Goal: Task Accomplishment & Management: Manage account settings

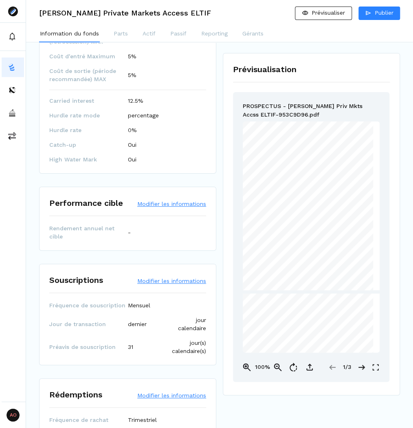
scroll to position [978, 0]
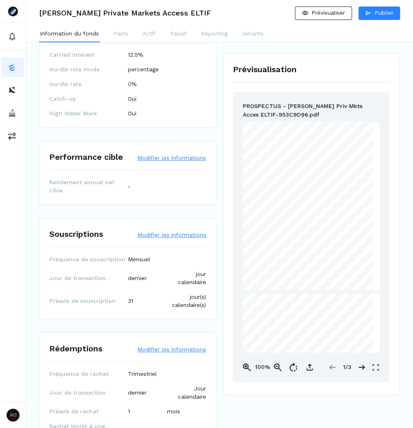
click at [180, 231] on button "Modifier les informations" at bounding box center [171, 235] width 69 height 8
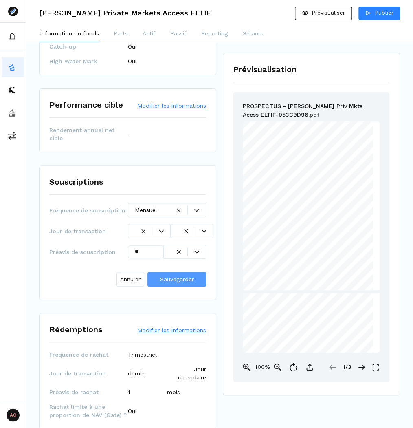
scroll to position [1043, 0]
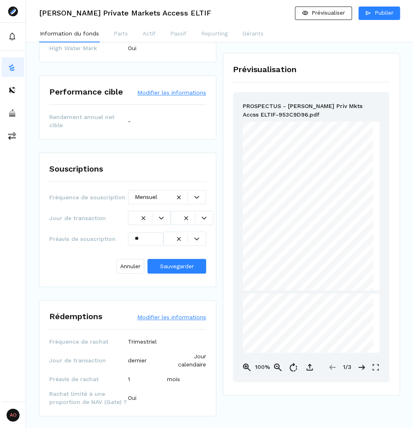
click at [204, 236] on div at bounding box center [197, 238] width 18 height 5
click at [185, 268] on div "mois" at bounding box center [180, 272] width 16 height 9
drag, startPoint x: 145, startPoint y: 211, endPoint x: 119, endPoint y: 207, distance: 25.6
click at [120, 231] on div "Préavis de souscription ** mois" at bounding box center [127, 238] width 157 height 14
type input "*"
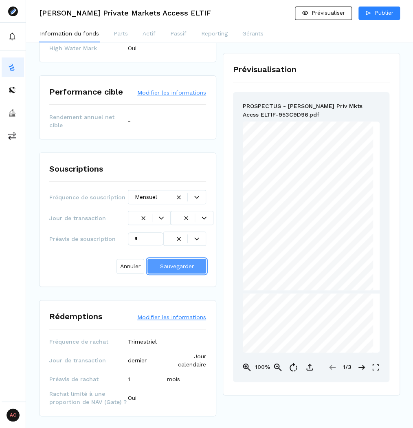
click at [170, 259] on button "Sauvegarder" at bounding box center [176, 266] width 59 height 15
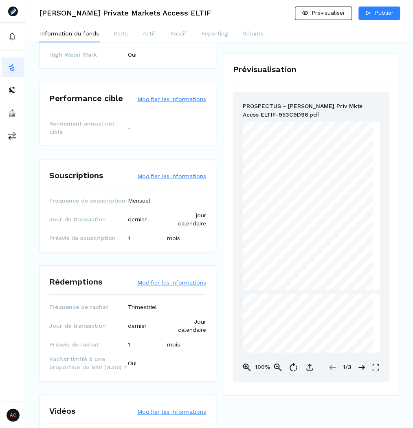
scroll to position [1043, 0]
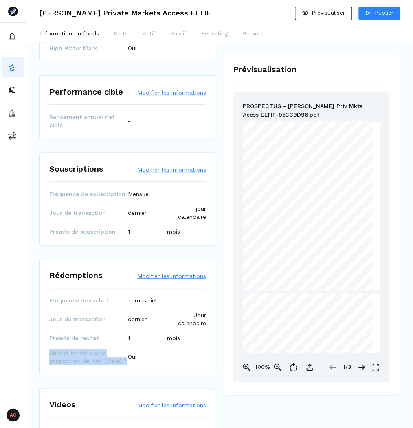
drag, startPoint x: 123, startPoint y: 329, endPoint x: 48, endPoint y: 323, distance: 75.2
click at [48, 323] on div "Rédemptions Modifier les informations Fréquence de rachat Trimestriel Jour de t…" at bounding box center [127, 317] width 177 height 116
copy span "Rachat limité à une proportion de NAV (Gate) ?"
click at [164, 165] on button "Modifier les informations" at bounding box center [171, 169] width 69 height 8
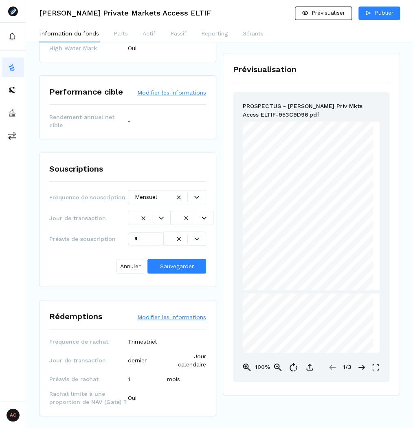
click at [110, 190] on div "Fréquence de souscription Mensuel Jour de transaction dernier jour calendaire P…" at bounding box center [127, 233] width 157 height 87
drag, startPoint x: 124, startPoint y: 166, endPoint x: 47, endPoint y: 166, distance: 76.6
click at [47, 166] on div "Souscriptions Fréquence de souscription Mensuel Jour de transaction dernier jou…" at bounding box center [127, 219] width 177 height 134
copy span "Fréquence de souscription"
drag, startPoint x: 100, startPoint y: 188, endPoint x: 42, endPoint y: 186, distance: 57.9
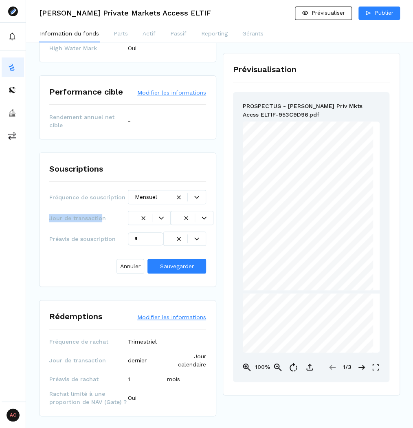
click at [42, 186] on div "Souscriptions Fréquence de souscription Mensuel Jour de transaction dernier jou…" at bounding box center [127, 219] width 177 height 134
drag, startPoint x: 106, startPoint y: 187, endPoint x: 44, endPoint y: 187, distance: 61.5
click at [44, 187] on div "Souscriptions Fréquence de souscription Mensuel Jour de transaction dernier jou…" at bounding box center [127, 219] width 177 height 134
copy span "Jour de transaction"
click at [165, 216] on div at bounding box center [161, 218] width 18 height 5
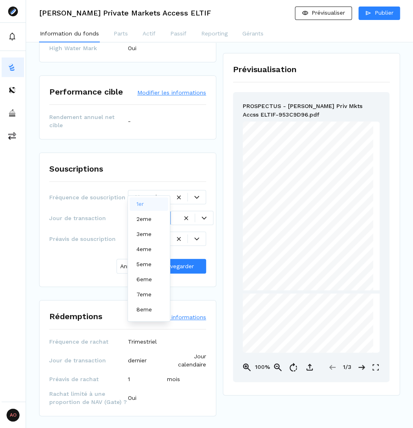
click at [205, 216] on icon at bounding box center [204, 218] width 5 height 5
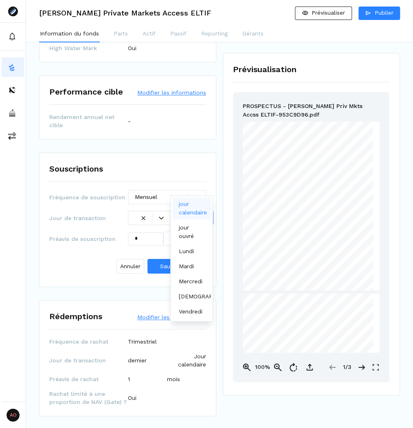
click at [205, 216] on icon at bounding box center [204, 218] width 5 height 5
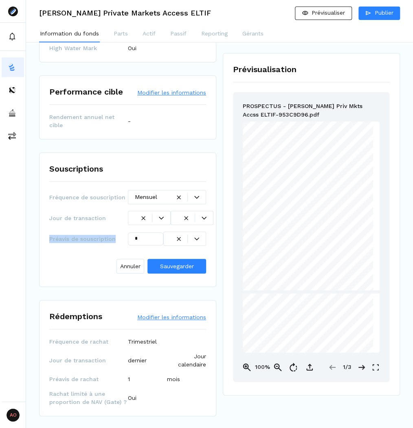
drag, startPoint x: 111, startPoint y: 206, endPoint x: 49, endPoint y: 207, distance: 61.9
click at [49, 235] on span "Préavis de souscription" at bounding box center [88, 239] width 79 height 8
copy span "Préavis de souscription"
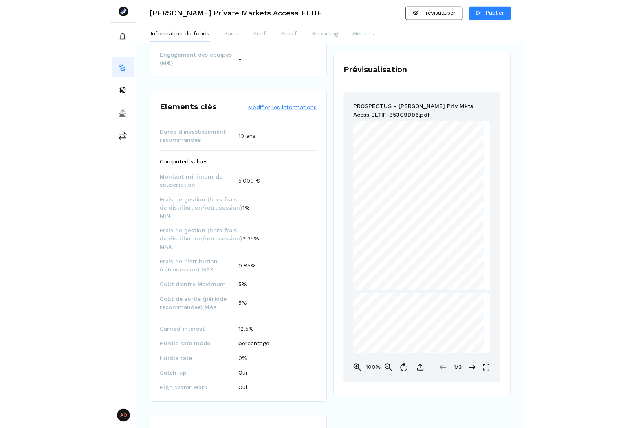
scroll to position [598, 0]
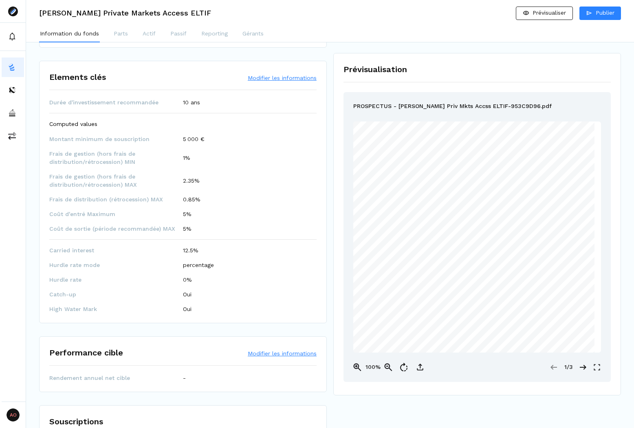
click at [134, 36] on div "Information du fonds Parts Actif Passif Reporting Gérants" at bounding box center [330, 34] width 608 height 16
click at [132, 36] on div "Information du fonds Parts Actif Passif Reporting Gérants" at bounding box center [330, 34] width 608 height 16
click at [129, 36] on div "Information du fonds Parts Actif Passif Reporting Gérants" at bounding box center [330, 34] width 608 height 16
click at [128, 36] on button "Parts" at bounding box center [121, 34] width 16 height 16
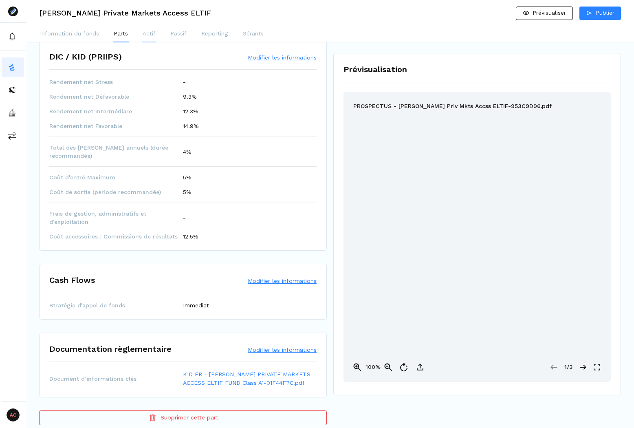
click at [151, 35] on p "Actif" at bounding box center [149, 33] width 13 height 9
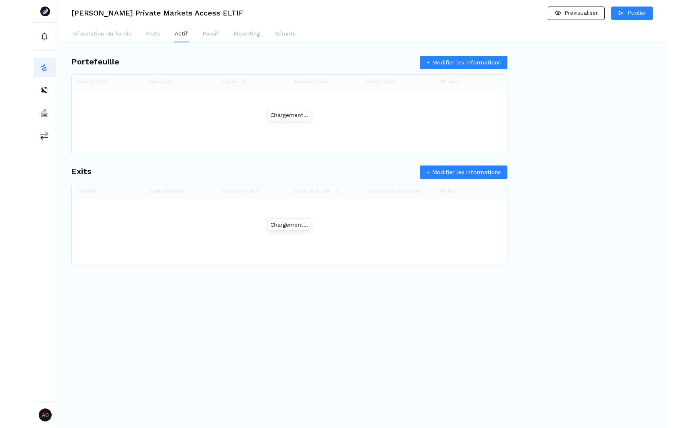
scroll to position [0, 0]
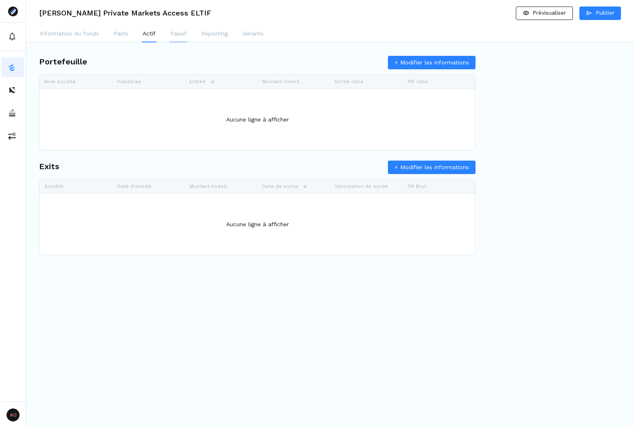
click at [185, 35] on p "Passif" at bounding box center [178, 33] width 16 height 9
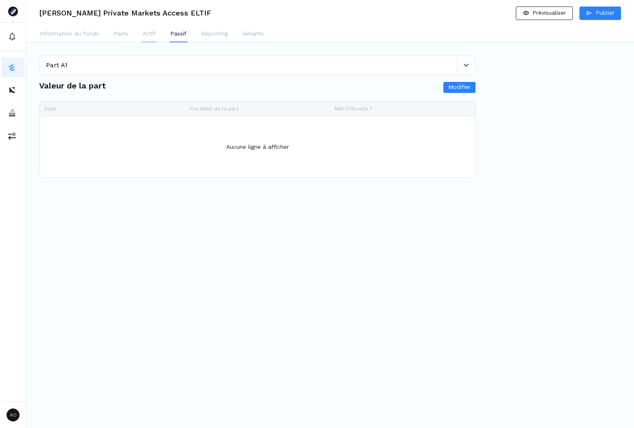
click at [149, 35] on p "Actif" at bounding box center [149, 33] width 13 height 9
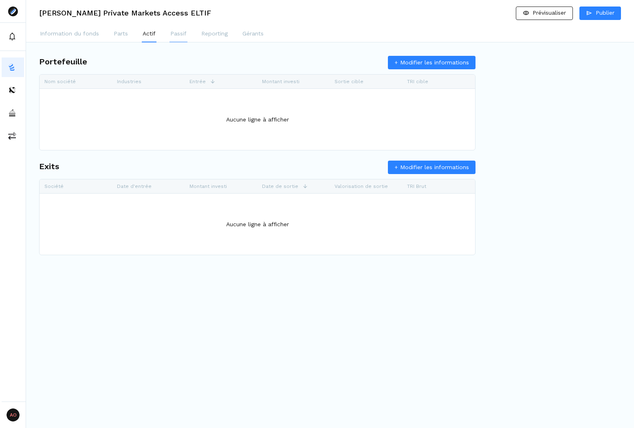
click at [182, 34] on p "Passif" at bounding box center [178, 33] width 16 height 9
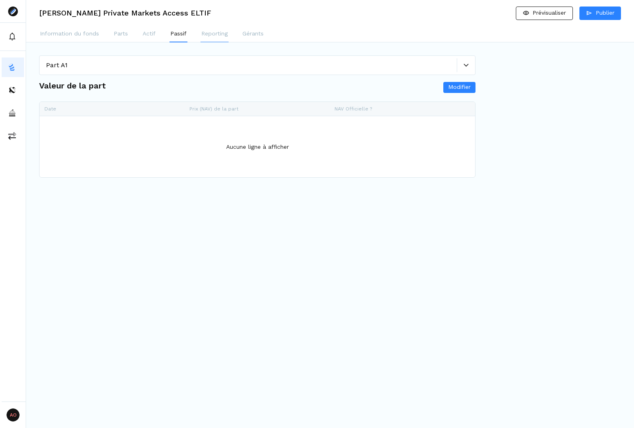
click at [211, 33] on p "Reporting" at bounding box center [214, 33] width 26 height 9
click at [149, 35] on p "Actif" at bounding box center [149, 33] width 13 height 9
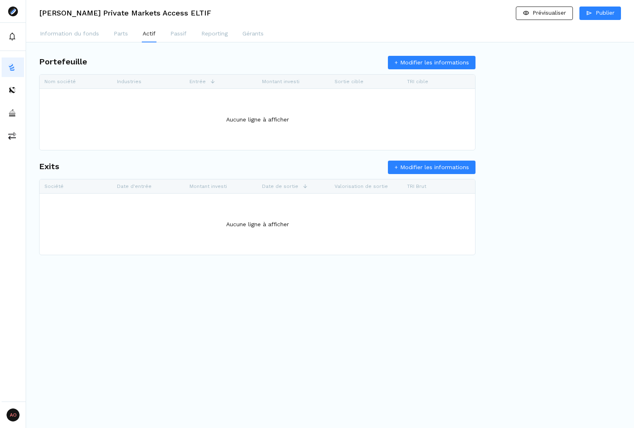
click at [413, 65] on button "+ Modifier les informations" at bounding box center [432, 62] width 88 height 13
click at [256, 147] on span "+" at bounding box center [257, 150] width 11 height 12
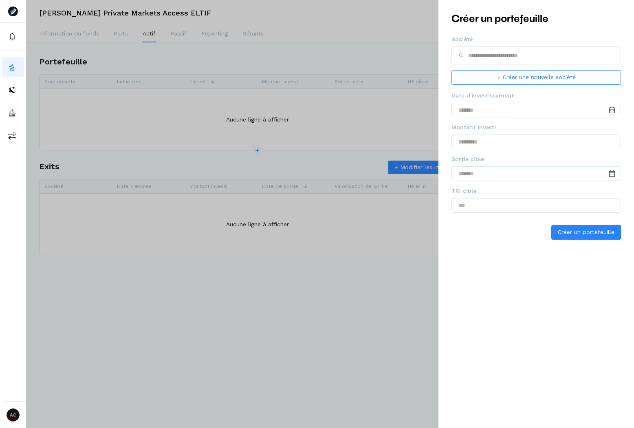
click at [348, 56] on div at bounding box center [317, 214] width 634 height 428
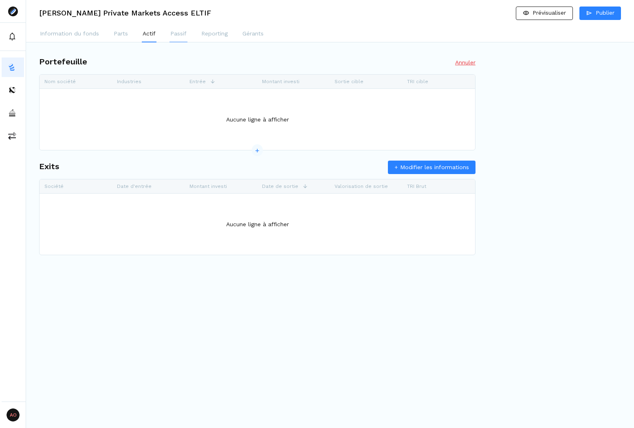
click at [184, 35] on p "Passif" at bounding box center [178, 33] width 16 height 9
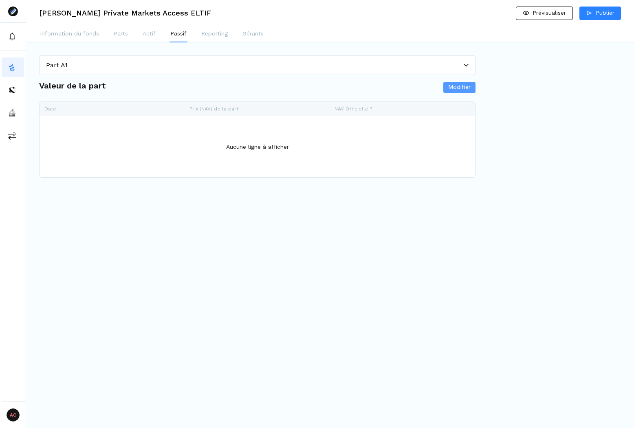
click at [413, 84] on span "Modifier" at bounding box center [459, 87] width 22 height 9
click at [413, 87] on button "Annuler" at bounding box center [465, 87] width 20 height 8
click at [211, 38] on button "Reporting" at bounding box center [214, 34] width 28 height 16
click at [179, 36] on p "Passif" at bounding box center [178, 33] width 16 height 9
click at [216, 36] on p "Reporting" at bounding box center [214, 33] width 26 height 9
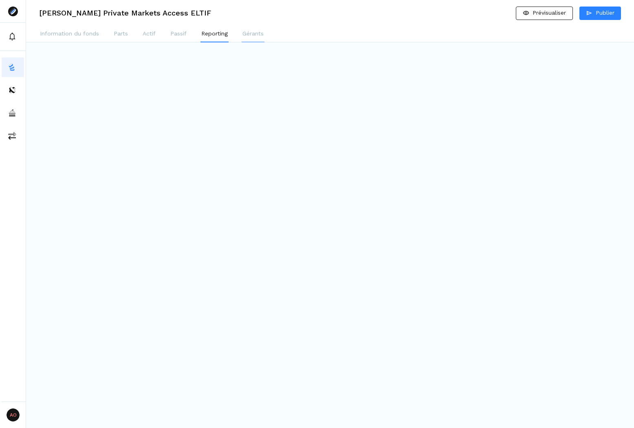
click at [256, 34] on p "Gérants" at bounding box center [252, 33] width 21 height 9
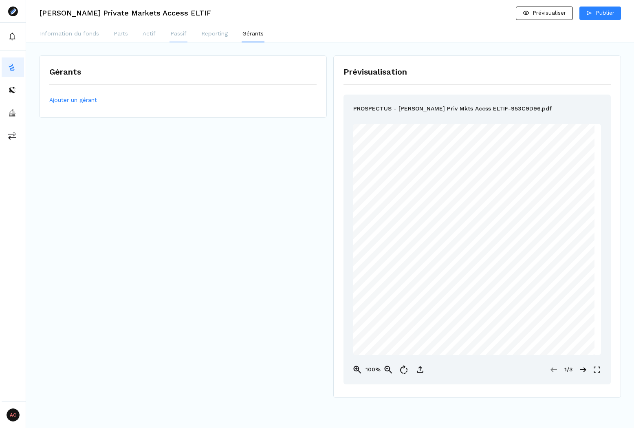
click at [179, 36] on p "Passif" at bounding box center [178, 33] width 16 height 9
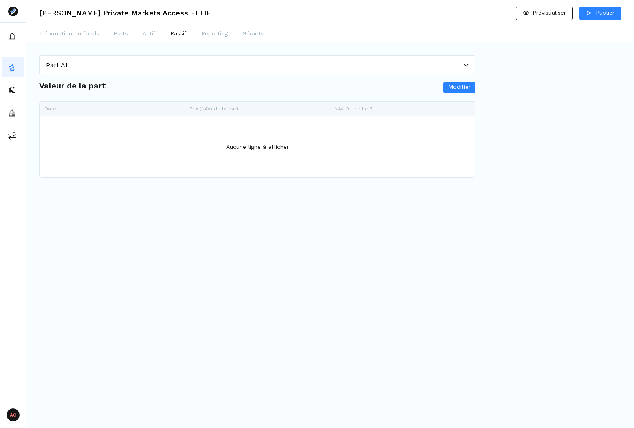
click at [154, 36] on p "Actif" at bounding box center [149, 33] width 13 height 9
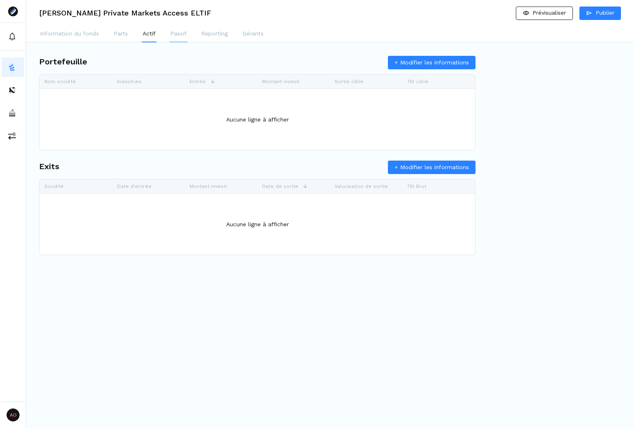
click at [179, 40] on button "Passif" at bounding box center [179, 34] width 18 height 16
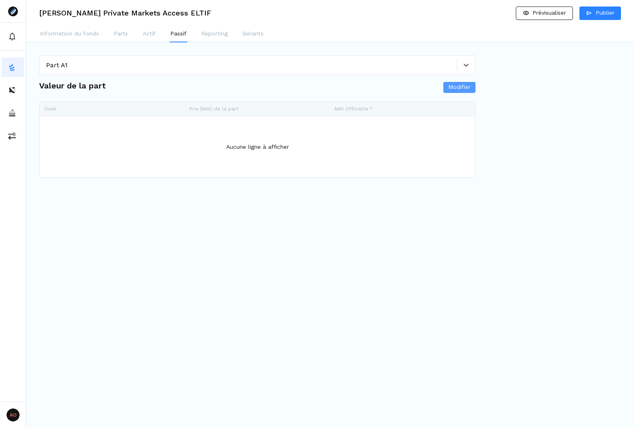
click at [413, 88] on span "Modifier" at bounding box center [459, 87] width 22 height 9
click at [254, 176] on span "+" at bounding box center [257, 178] width 11 height 12
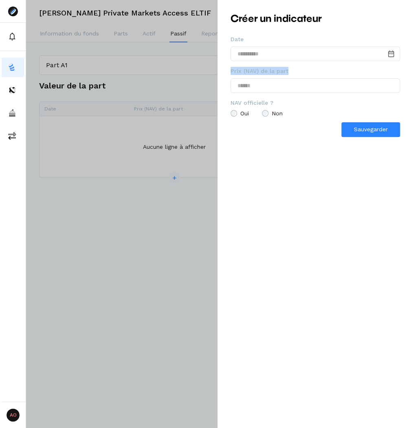
drag, startPoint x: 231, startPoint y: 72, endPoint x: 235, endPoint y: 74, distance: 4.4
click at [226, 72] on div "Créer un indicateur Date Prix (NAV) de la part NAV officielle ? Oui Non Sauvega…" at bounding box center [316, 214] width 196 height 428
copy span "Prix (NAV) de la part"
click at [275, 149] on div "Créer un indicateur Date Prix (NAV) de la part NAV officielle ? Oui Non Sauvega…" at bounding box center [316, 214] width 196 height 428
click at [231, 104] on fieldset "NAV officielle ? Oui Non" at bounding box center [316, 111] width 170 height 24
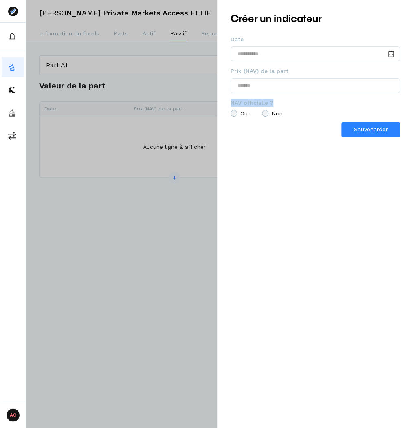
copy span "NAV officielle ?"
click at [176, 228] on div at bounding box center [206, 214] width 413 height 428
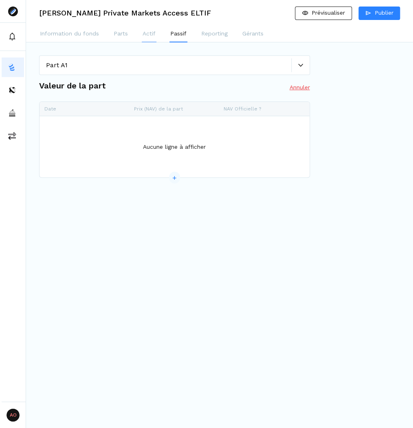
click at [147, 35] on p "Actif" at bounding box center [149, 33] width 13 height 9
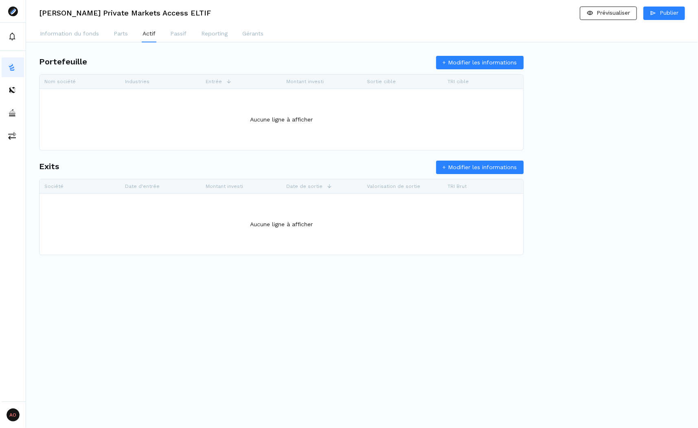
click at [413, 64] on button "+ Modifier les informations" at bounding box center [480, 62] width 88 height 13
click at [283, 152] on span "+" at bounding box center [281, 150] width 11 height 12
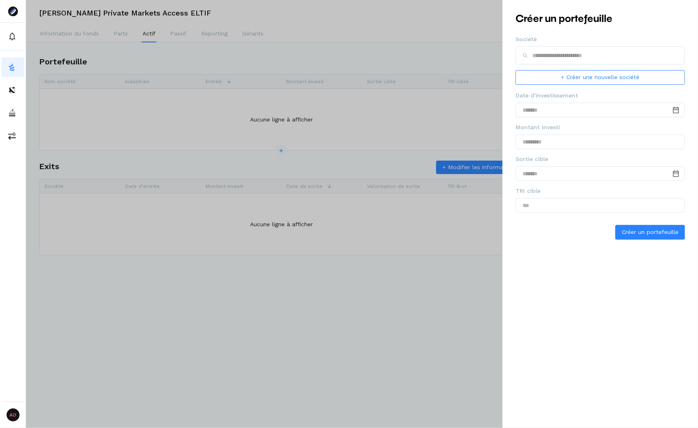
click at [413, 124] on div at bounding box center [349, 214] width 698 height 428
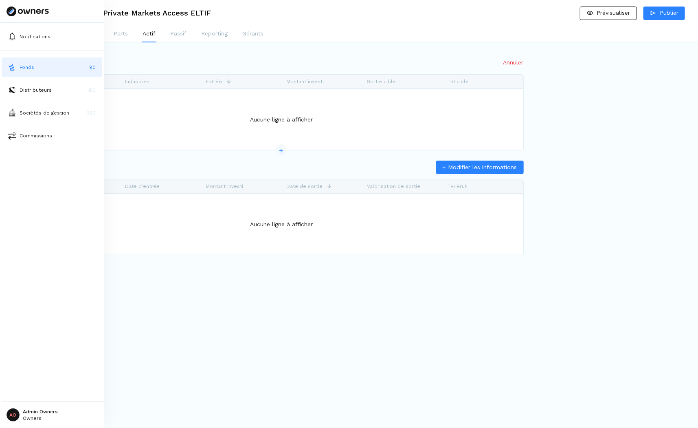
click at [16, 65] on button "Fonds 90" at bounding box center [52, 67] width 101 height 20
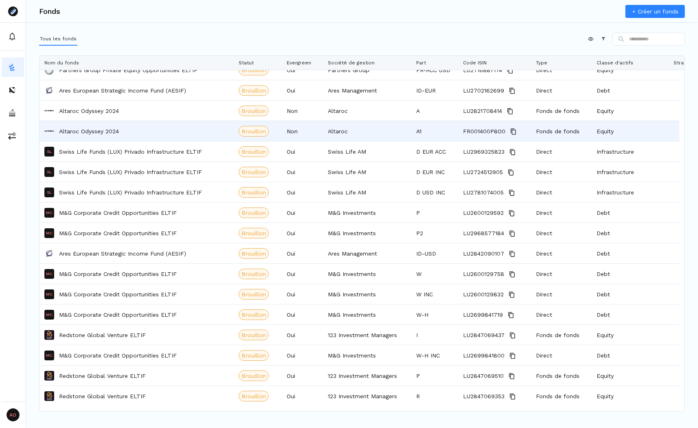
click at [103, 130] on p "Altaroc Odyssey 2024" at bounding box center [89, 131] width 60 height 8
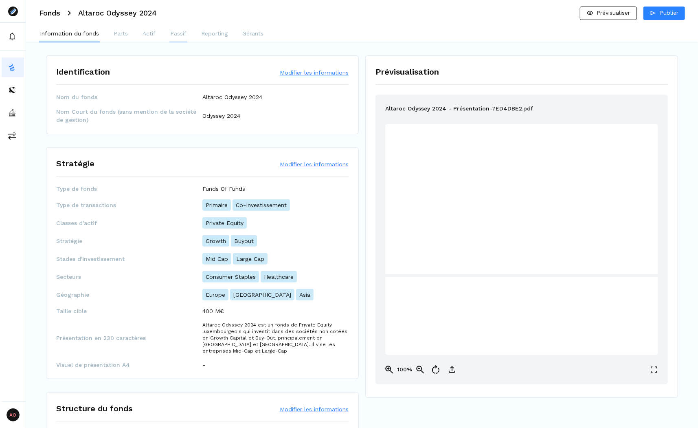
click at [176, 34] on p "Passif" at bounding box center [178, 33] width 16 height 9
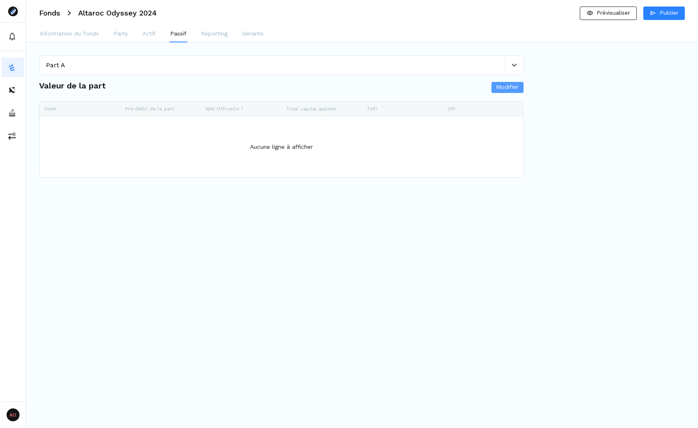
click at [413, 90] on span "Modifier" at bounding box center [508, 87] width 22 height 9
click at [283, 173] on span "+" at bounding box center [281, 178] width 11 height 12
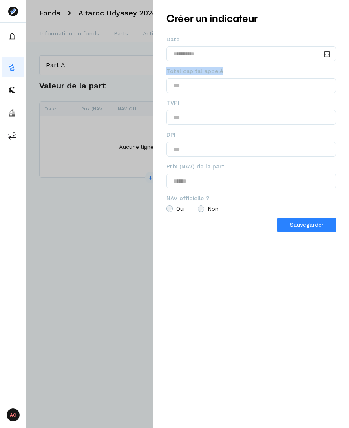
drag, startPoint x: 250, startPoint y: 72, endPoint x: 167, endPoint y: 72, distance: 83.5
click at [167, 72] on fieldset "Total capital appelé" at bounding box center [251, 83] width 170 height 32
copy span "Total capital appelé"
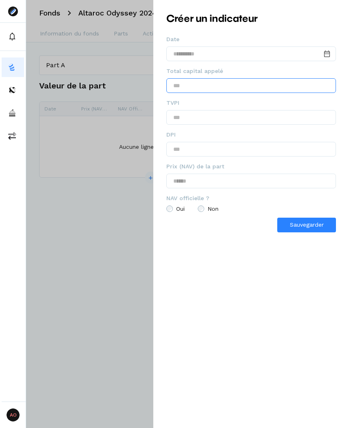
click at [210, 87] on input "text" at bounding box center [251, 85] width 170 height 15
drag, startPoint x: 178, startPoint y: 88, endPoint x: 192, endPoint y: 88, distance: 13.9
click at [192, 88] on input "**********" at bounding box center [251, 85] width 170 height 15
type input "**********"
click at [260, 297] on div "**********" at bounding box center [251, 214] width 196 height 428
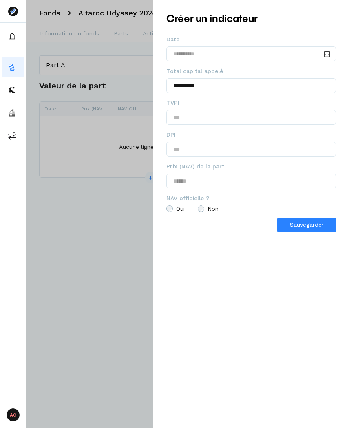
click at [103, 189] on div at bounding box center [174, 214] width 349 height 428
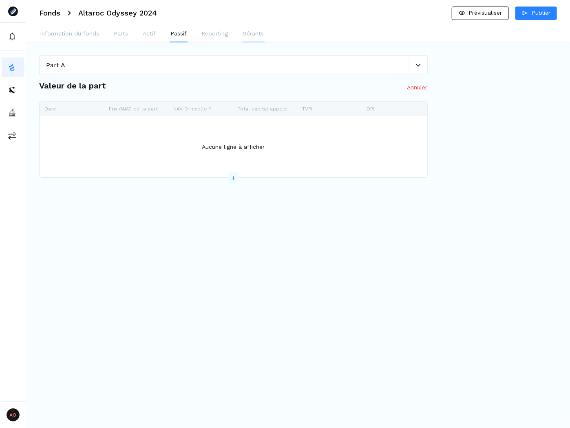
click at [247, 34] on p "Gérants" at bounding box center [252, 33] width 21 height 9
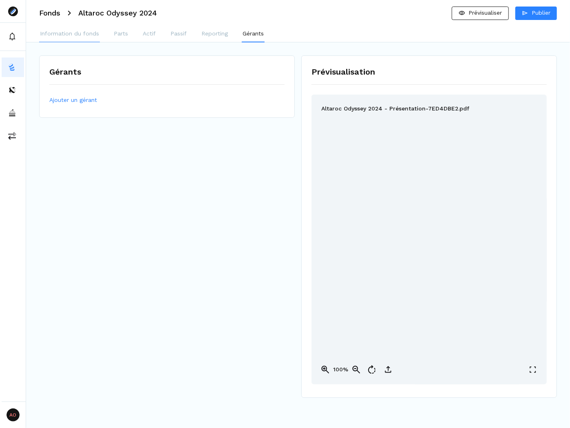
click at [54, 37] on p "Information du fonds" at bounding box center [69, 33] width 59 height 9
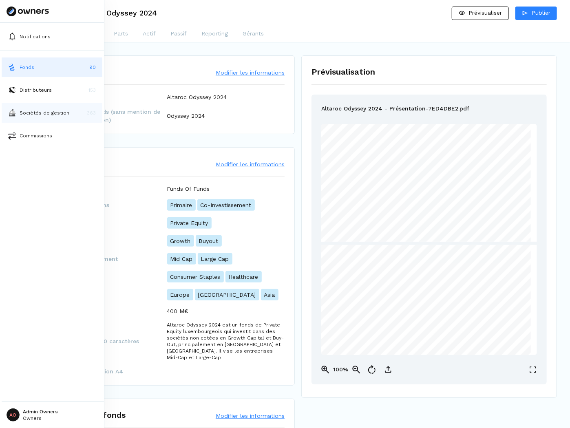
click at [24, 117] on button "Sociétés de gestion 363" at bounding box center [52, 113] width 101 height 20
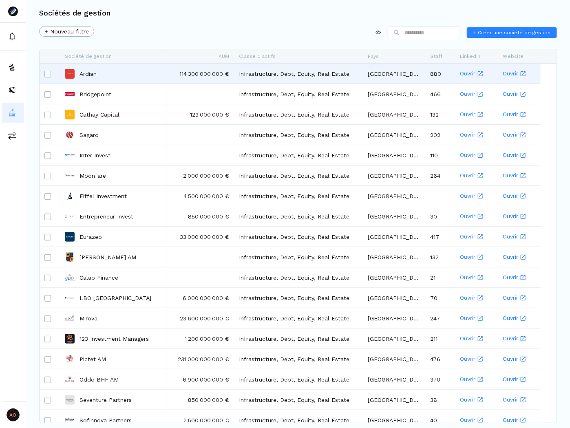
click at [103, 72] on div "Ardian" at bounding box center [113, 73] width 97 height 19
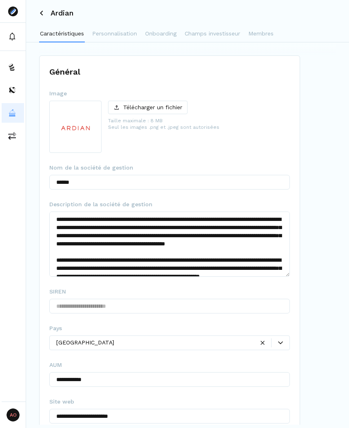
click at [192, 81] on div "**********" at bounding box center [169, 320] width 261 height 531
click at [42, 15] on icon at bounding box center [41, 13] width 3 height 5
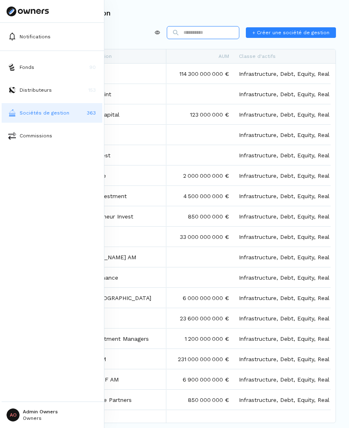
click at [11, 115] on img at bounding box center [12, 113] width 8 height 8
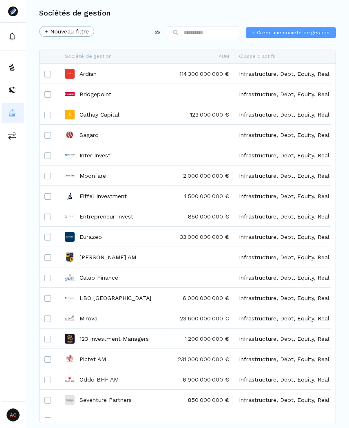
click at [290, 30] on span "+ Créer une société de gestion" at bounding box center [290, 32] width 77 height 7
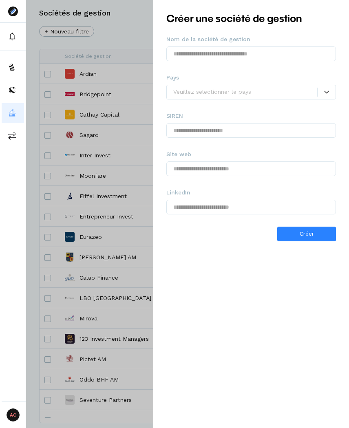
click at [127, 128] on div at bounding box center [174, 214] width 349 height 428
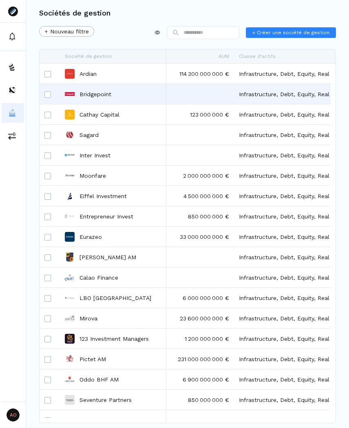
click at [97, 97] on p "Bridgepoint" at bounding box center [95, 94] width 32 height 8
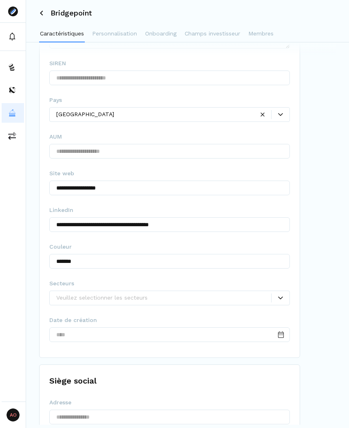
scroll to position [228, 0]
click at [142, 332] on input "Date input" at bounding box center [169, 334] width 240 height 15
click at [284, 334] on icon at bounding box center [281, 334] width 8 height 8
click at [232, 332] on input "Date input" at bounding box center [169, 334] width 240 height 15
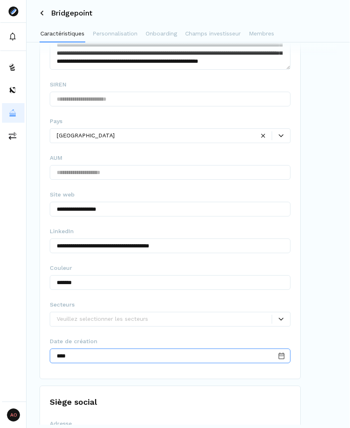
scroll to position [249, 0]
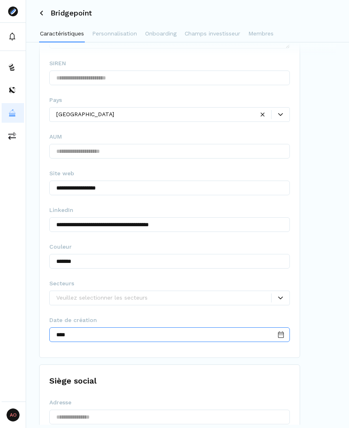
type input "****"
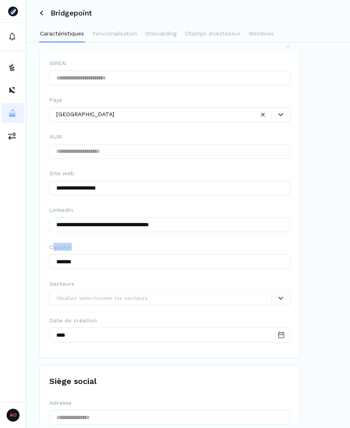
drag, startPoint x: 81, startPoint y: 247, endPoint x: 51, endPoint y: 247, distance: 29.7
click at [51, 247] on fieldset "Couleur *******" at bounding box center [169, 258] width 240 height 32
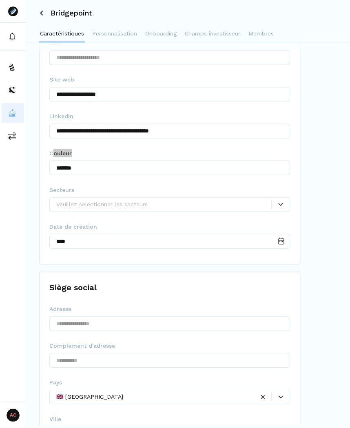
scroll to position [347, 0]
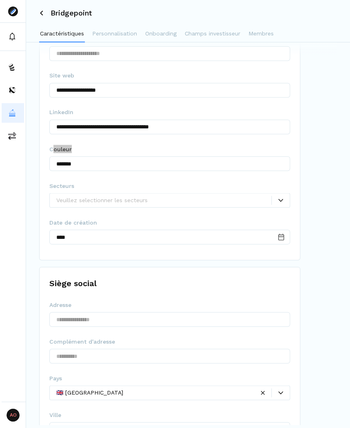
click at [171, 196] on div at bounding box center [163, 200] width 215 height 9
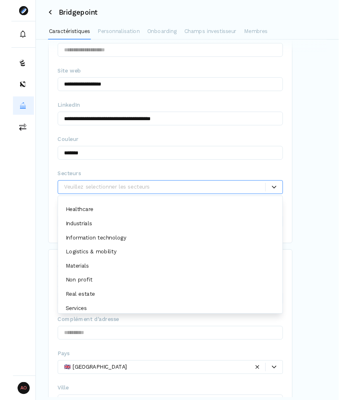
scroll to position [132, 0]
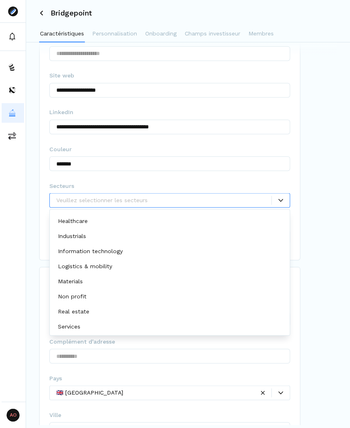
click at [331, 204] on div "**********" at bounding box center [188, 233] width 324 height 382
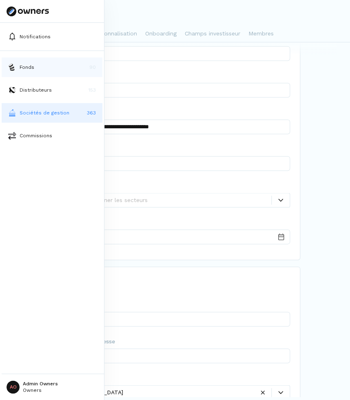
click at [12, 68] on img at bounding box center [12, 67] width 8 height 8
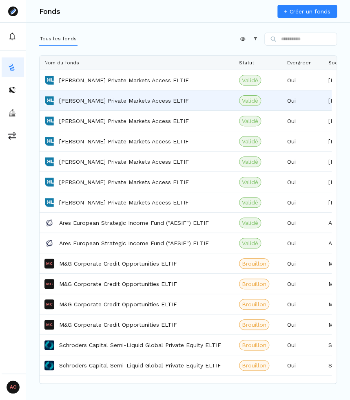
click at [98, 98] on p "Hamilton Lane Private Markets Access ELTIF" at bounding box center [124, 101] width 130 height 8
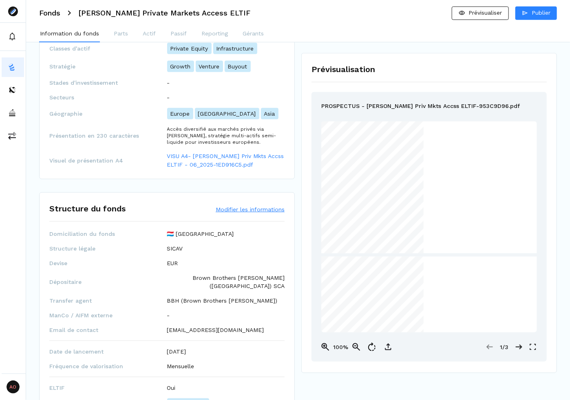
scroll to position [187, 0]
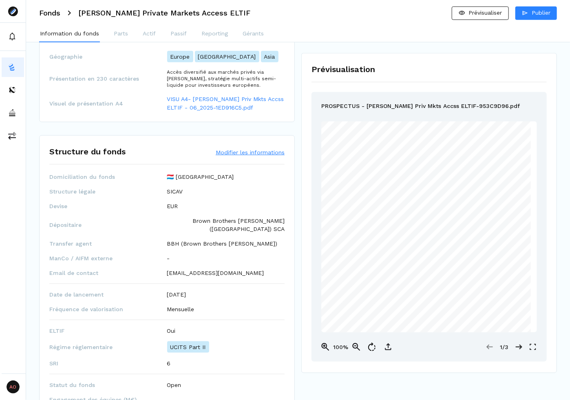
click at [241, 149] on button "Modifier les informations" at bounding box center [250, 152] width 69 height 8
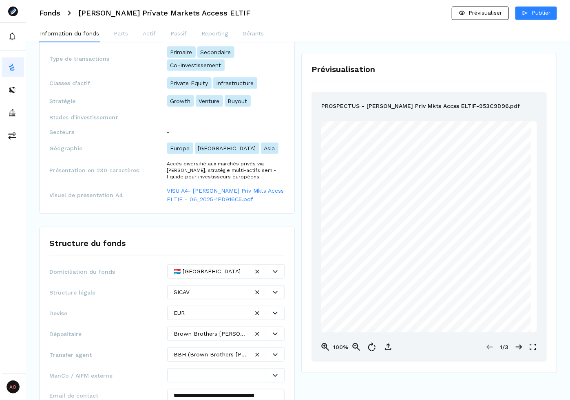
scroll to position [122, 0]
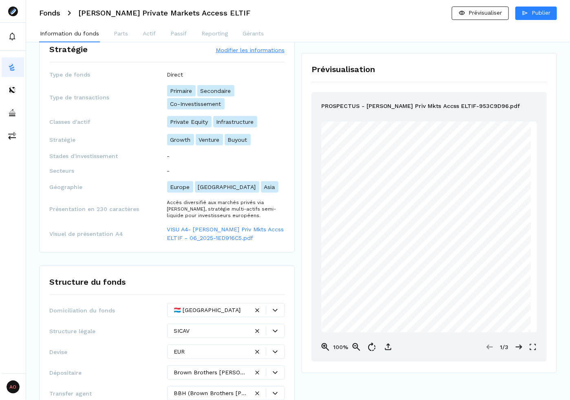
click at [259, 51] on button "Modifier les informations" at bounding box center [250, 50] width 69 height 8
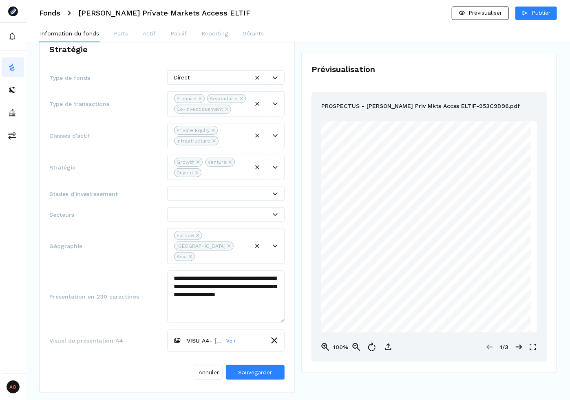
click at [202, 210] on div at bounding box center [220, 214] width 92 height 9
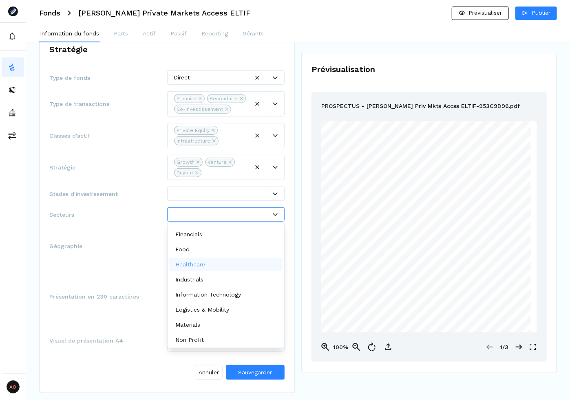
scroll to position [99, 0]
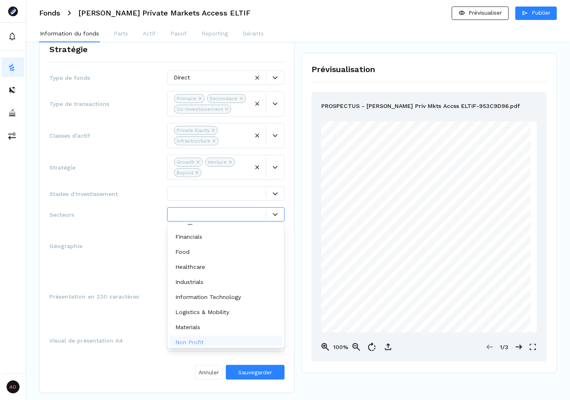
click at [210, 368] on span "Annuler" at bounding box center [208, 372] width 20 height 9
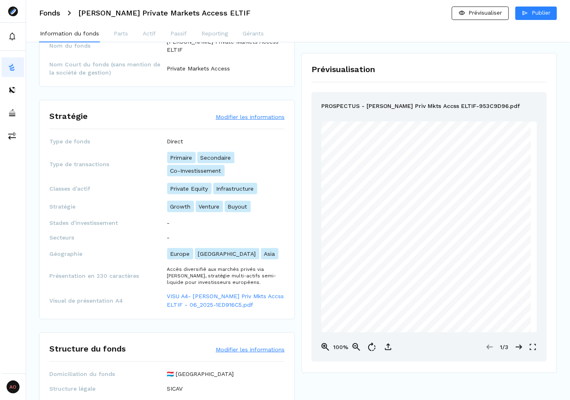
scroll to position [65, 0]
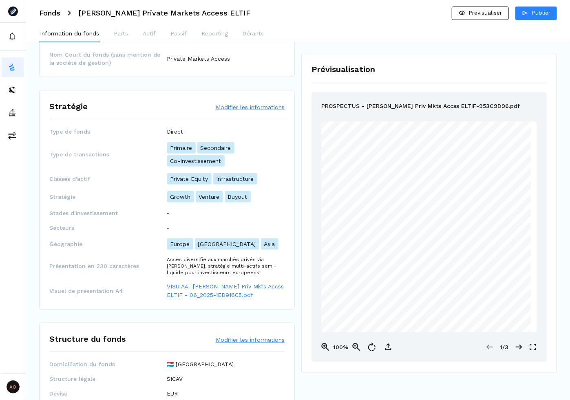
click at [269, 106] on button "Modifier les informations" at bounding box center [250, 107] width 69 height 8
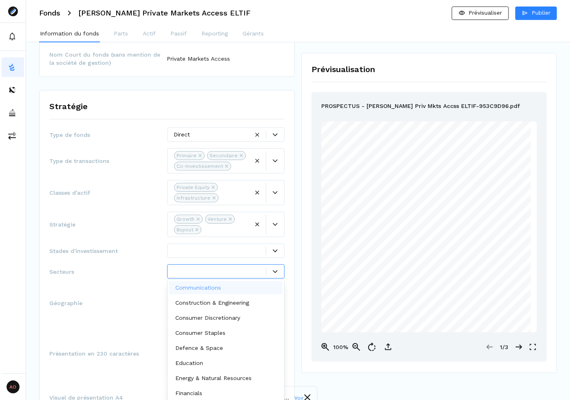
click at [218, 271] on div at bounding box center [220, 271] width 92 height 9
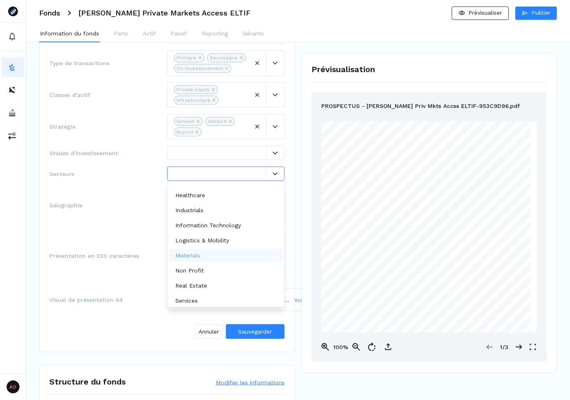
scroll to position [132, 0]
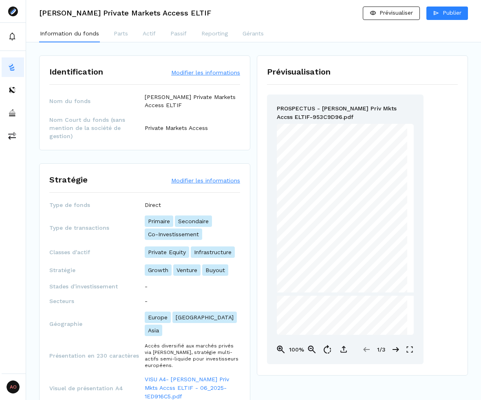
click at [187, 176] on button "Modifier les informations" at bounding box center [205, 180] width 69 height 8
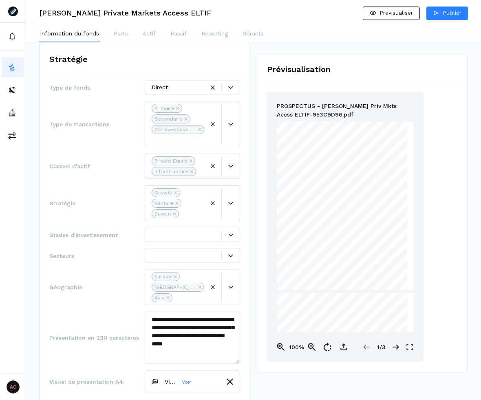
scroll to position [228, 0]
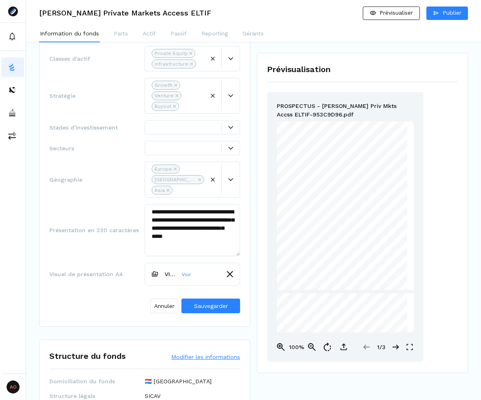
click at [171, 144] on div at bounding box center [187, 148] width 70 height 9
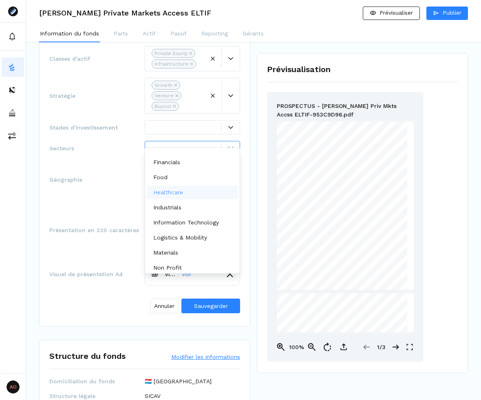
scroll to position [150, 0]
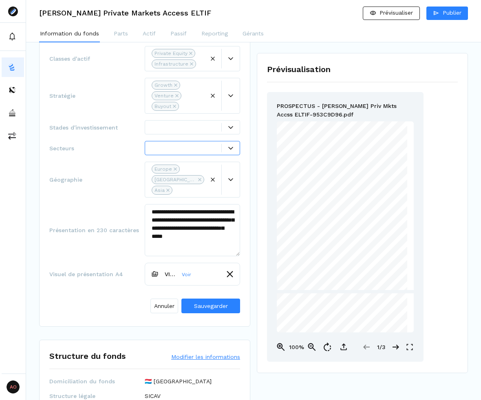
click at [177, 144] on div at bounding box center [187, 148] width 70 height 9
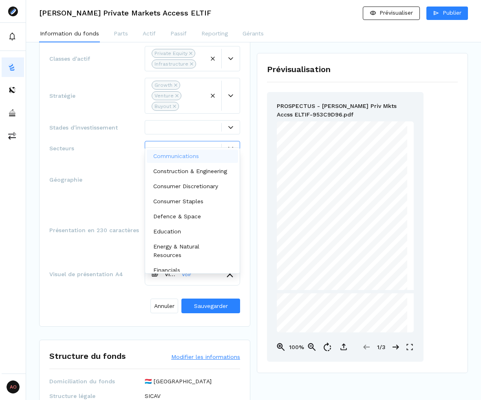
click at [225, 146] on div at bounding box center [231, 148] width 18 height 5
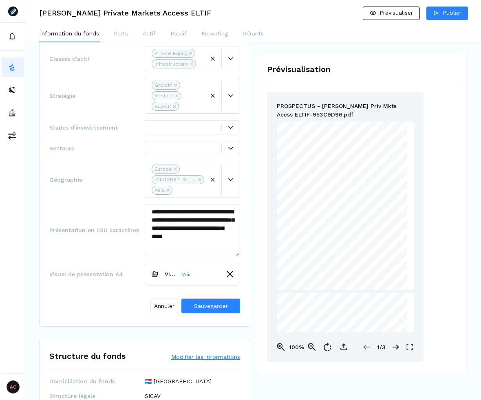
click at [184, 144] on div at bounding box center [187, 148] width 70 height 9
click at [225, 144] on div at bounding box center [230, 148] width 18 height 9
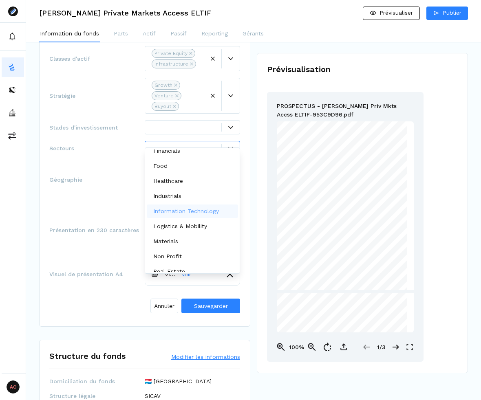
scroll to position [117, 0]
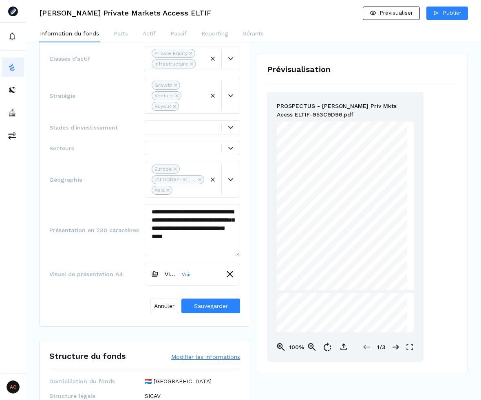
click at [229, 144] on div at bounding box center [230, 148] width 18 height 9
click at [230, 146] on icon at bounding box center [230, 148] width 5 height 5
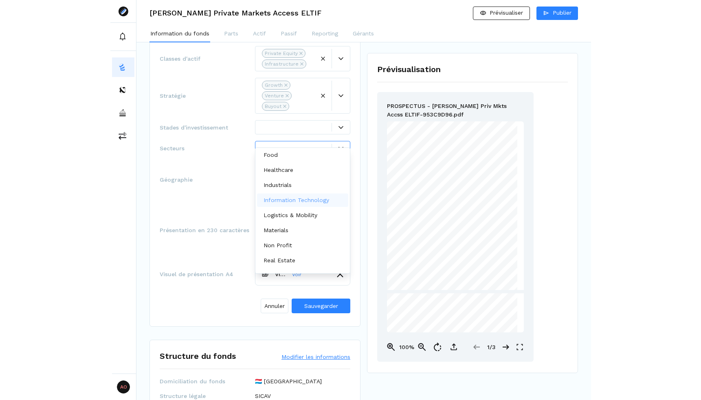
scroll to position [150, 0]
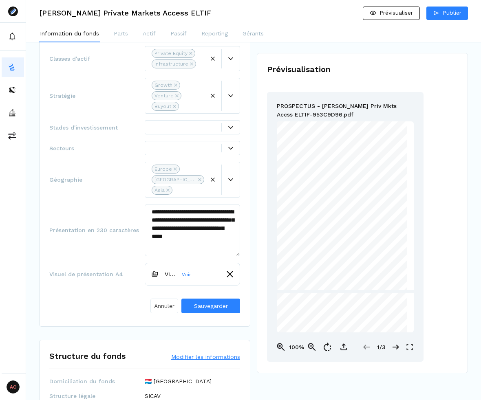
click at [165, 302] on span "Annuler" at bounding box center [164, 306] width 20 height 9
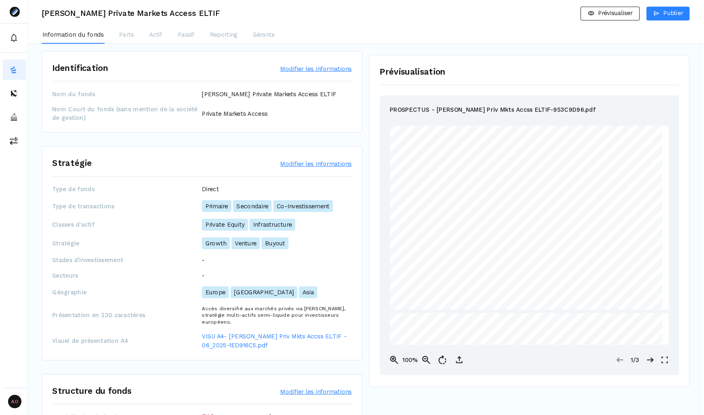
scroll to position [0, 0]
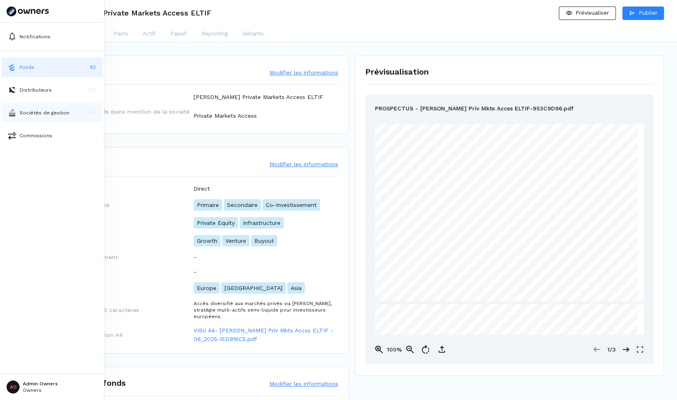
click at [20, 116] on p "Sociétés de gestion" at bounding box center [45, 112] width 50 height 7
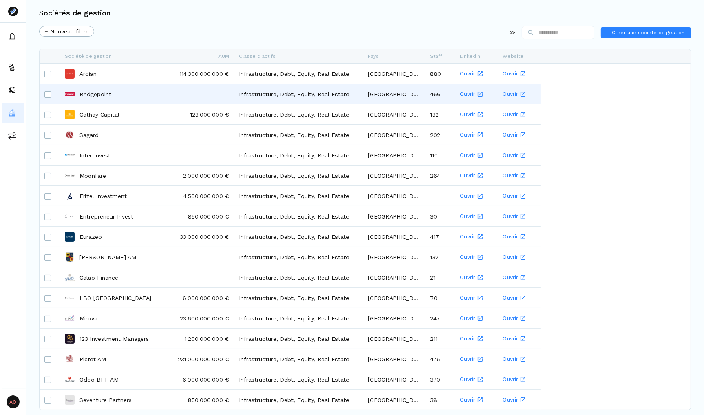
click at [118, 91] on div "Bridgepoint" at bounding box center [113, 93] width 97 height 19
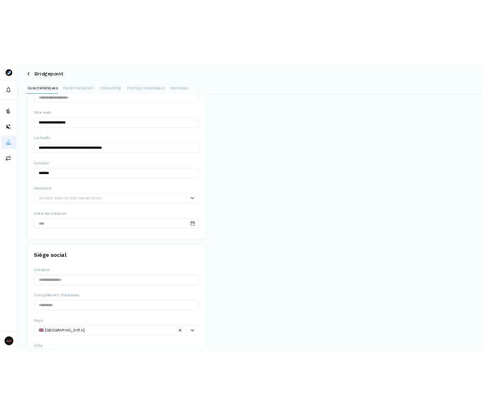
scroll to position [331, 0]
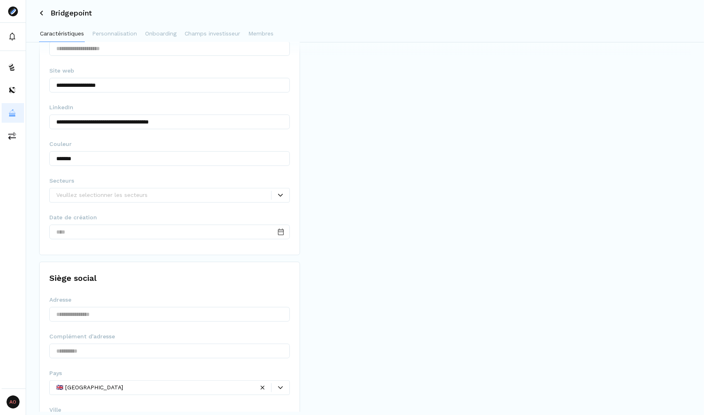
click at [406, 97] on div "**********" at bounding box center [365, 111] width 652 height 773
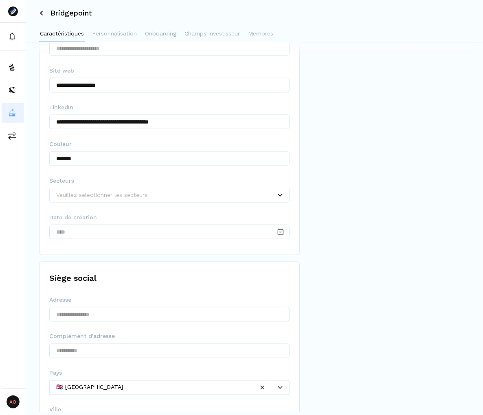
click at [177, 198] on div at bounding box center [163, 195] width 215 height 9
click at [350, 201] on div "**********" at bounding box center [254, 111] width 431 height 773
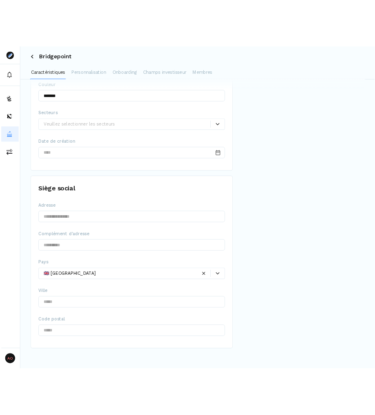
scroll to position [429, 0]
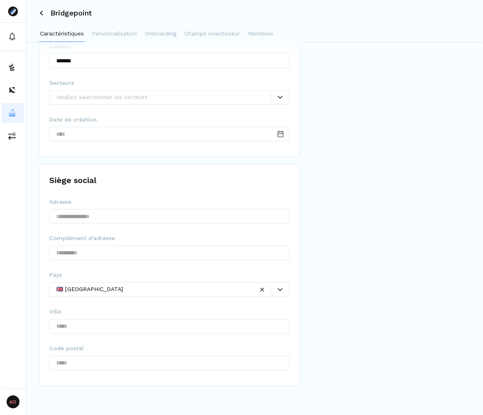
click at [246, 199] on fieldset "Adresse" at bounding box center [169, 214] width 240 height 32
click at [449, 177] on div "**********" at bounding box center [254, 13] width 431 height 773
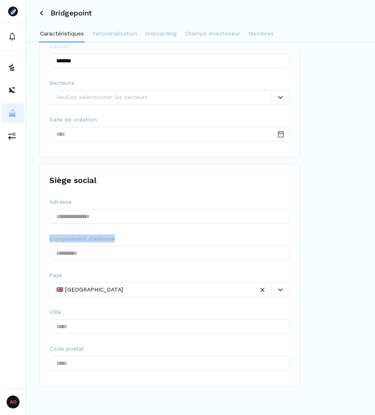
drag, startPoint x: 103, startPoint y: 235, endPoint x: 46, endPoint y: 234, distance: 57.0
click at [46, 234] on div "Siège social Adresse Complément d'adresse Pays 🇬🇧 Royaume-Uni Ville Code postal" at bounding box center [169, 275] width 261 height 222
copy span "Complément d'adresse"
drag, startPoint x: 49, startPoint y: 274, endPoint x: 43, endPoint y: 274, distance: 5.7
click at [43, 274] on div "Siège social Adresse Complément d'adresse Pays 🇬🇧 Royaume-Uni Ville Code postal" at bounding box center [169, 275] width 261 height 222
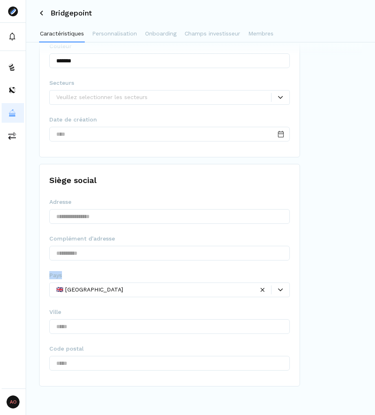
copy span "Pays"
click at [46, 311] on div "Siège social Adresse Complément d'adresse Pays 🇬🇧 Royaume-Uni Ville Code postal" at bounding box center [169, 275] width 261 height 222
copy span "Ville"
drag, startPoint x: 84, startPoint y: 350, endPoint x: 46, endPoint y: 347, distance: 38.4
click at [46, 347] on div "Siège social Adresse Complément d'adresse Pays 🇬🇧 Royaume-Uni Ville Code postal" at bounding box center [169, 275] width 261 height 222
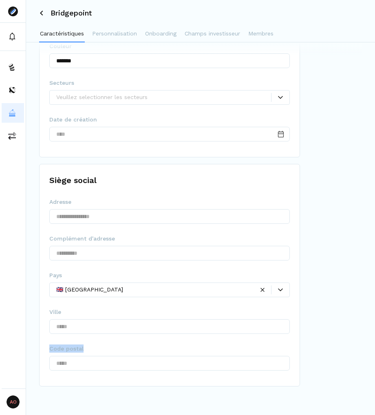
copy span "Code postal"
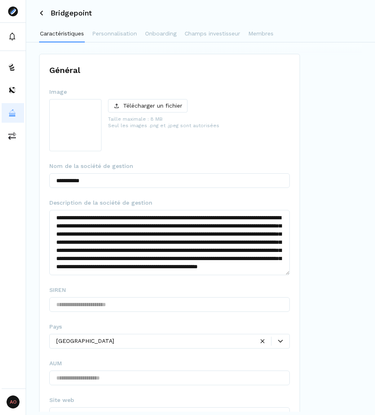
scroll to position [0, 0]
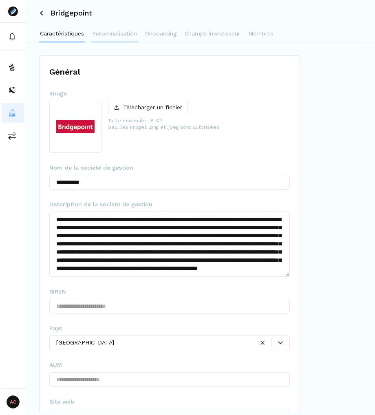
click at [116, 41] on button "Personnalisation" at bounding box center [114, 34] width 46 height 16
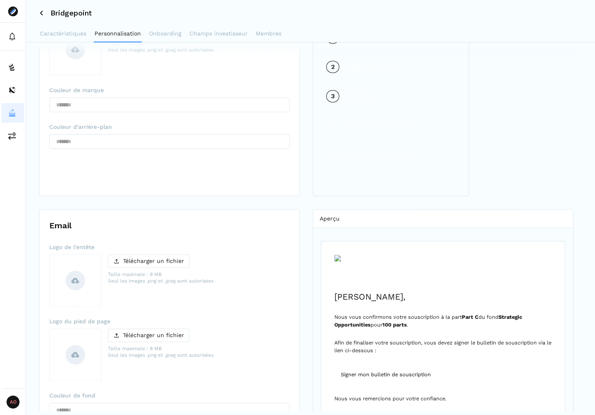
scroll to position [619, 0]
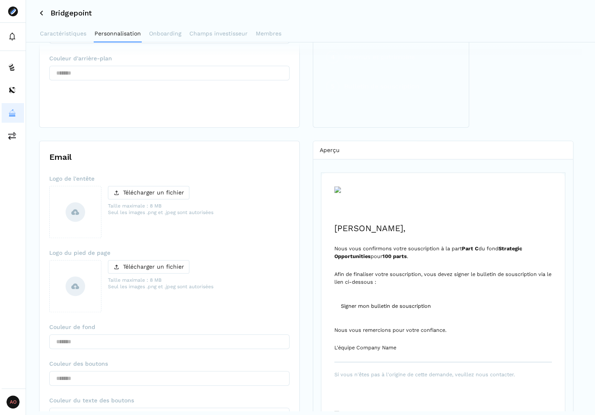
click at [166, 24] on div "Bridgepoint" at bounding box center [310, 13] width 569 height 26
click at [167, 31] on p "Onboarding" at bounding box center [165, 33] width 32 height 9
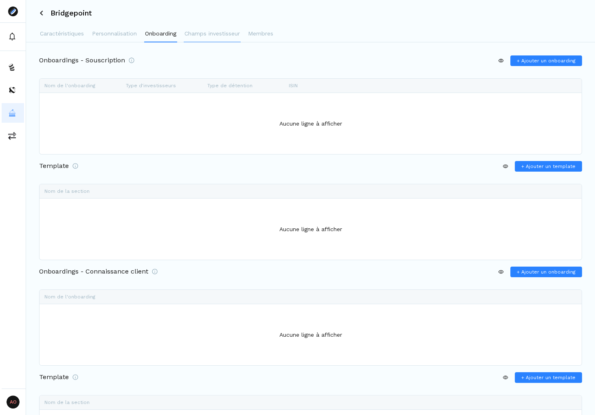
click at [233, 37] on p "Champs investisseur" at bounding box center [212, 33] width 55 height 9
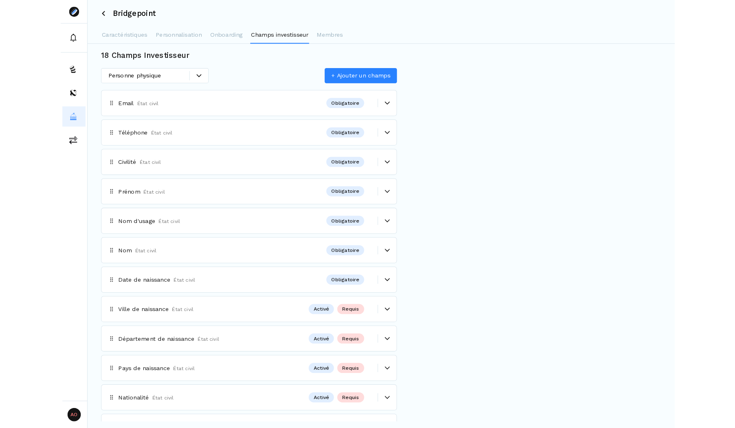
scroll to position [0, 0]
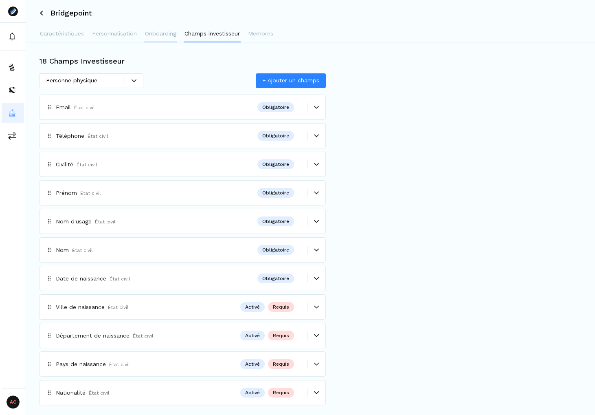
click at [156, 36] on p "Onboarding" at bounding box center [160, 33] width 31 height 9
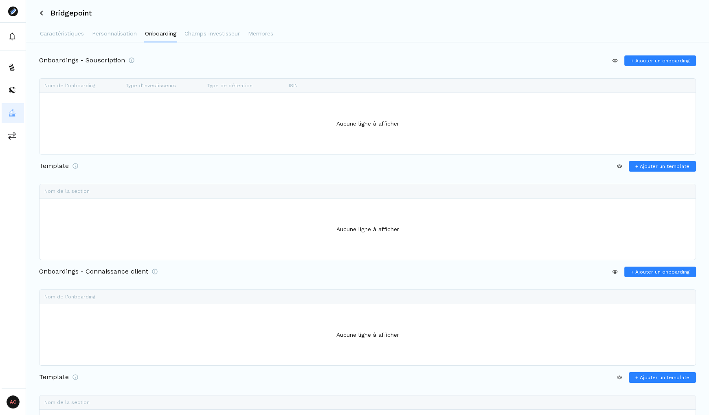
click at [170, 49] on div "Onboardings - Souscription + Ajouter un onboarding Faites glisser ici pour défi…" at bounding box center [367, 263] width 683 height 442
click at [126, 37] on p "Personnalisation" at bounding box center [114, 33] width 45 height 9
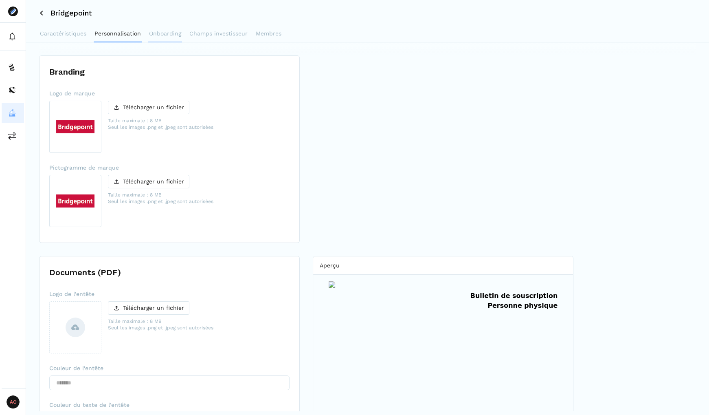
click at [166, 36] on p "Onboarding" at bounding box center [165, 33] width 32 height 9
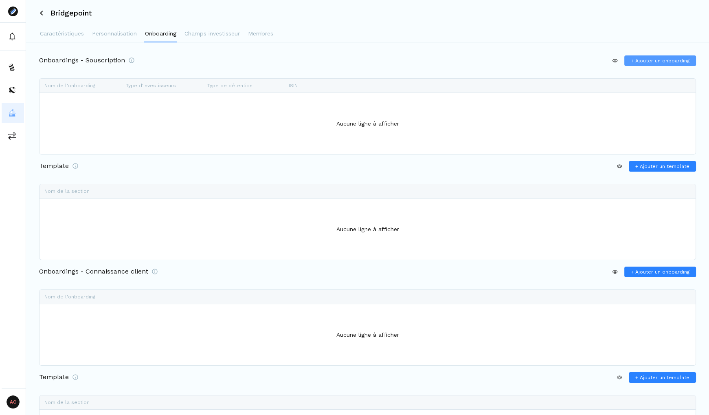
click at [569, 60] on span "+ Ajouter un onboarding" at bounding box center [660, 60] width 59 height 7
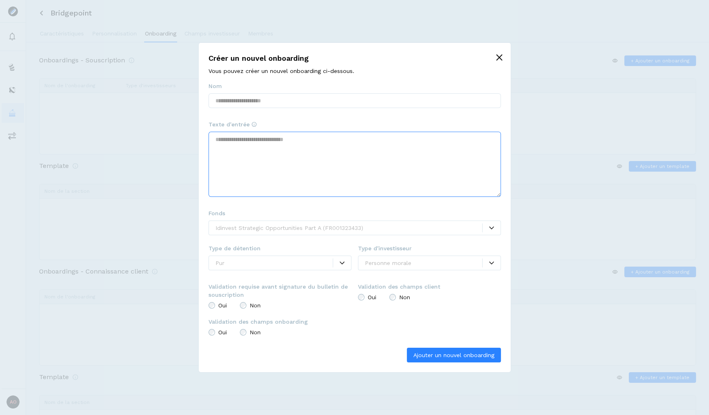
click at [420, 165] on textarea at bounding box center [355, 164] width 293 height 65
click at [500, 59] on icon "button" at bounding box center [499, 57] width 7 height 7
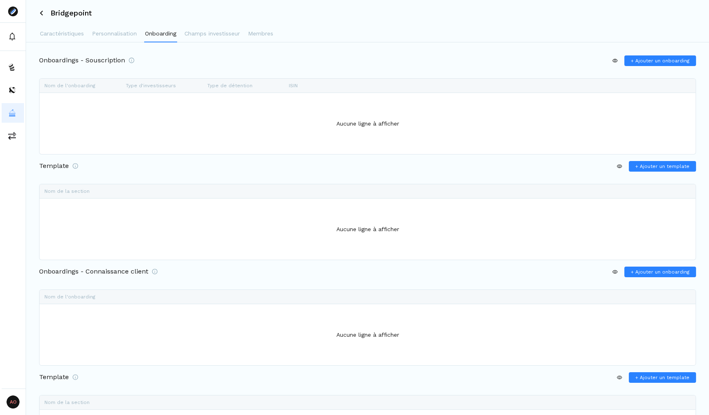
click at [363, 60] on div "Onboardings - Souscription + Ajouter un onboarding" at bounding box center [367, 63] width 657 height 16
click at [374, 174] on div "Template + Ajouter un template" at bounding box center [367, 169] width 657 height 16
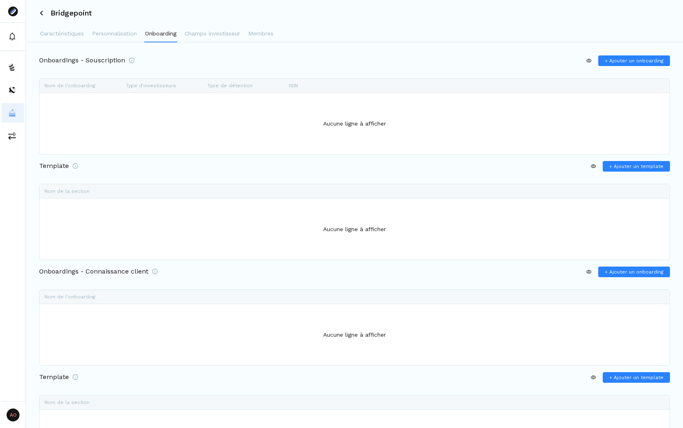
click at [315, 50] on div "Onboardings - Souscription + Ajouter un onboarding Faites glisser ici pour défi…" at bounding box center [354, 263] width 657 height 442
click at [60, 34] on p "Caractéristiques" at bounding box center [62, 33] width 44 height 9
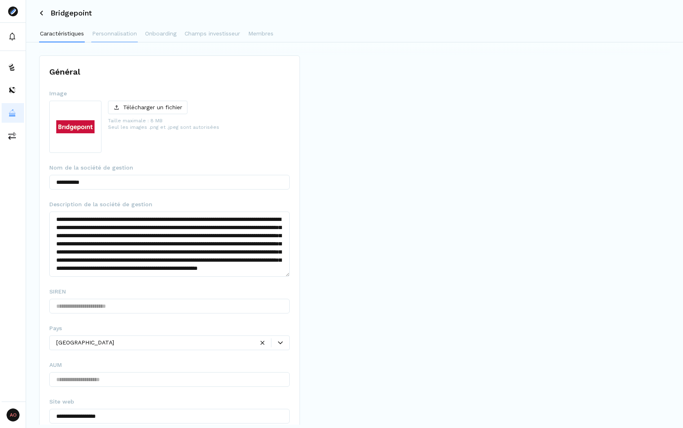
click at [119, 37] on p "Personnalisation" at bounding box center [114, 33] width 45 height 9
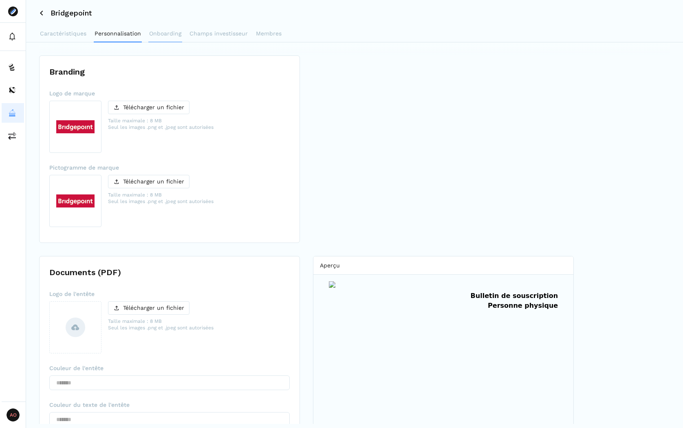
click at [176, 37] on p "Onboarding" at bounding box center [165, 33] width 32 height 9
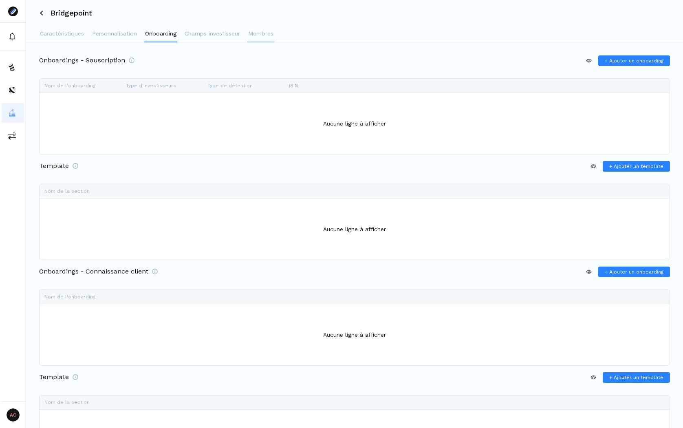
click at [266, 39] on button "Membres" at bounding box center [260, 34] width 27 height 16
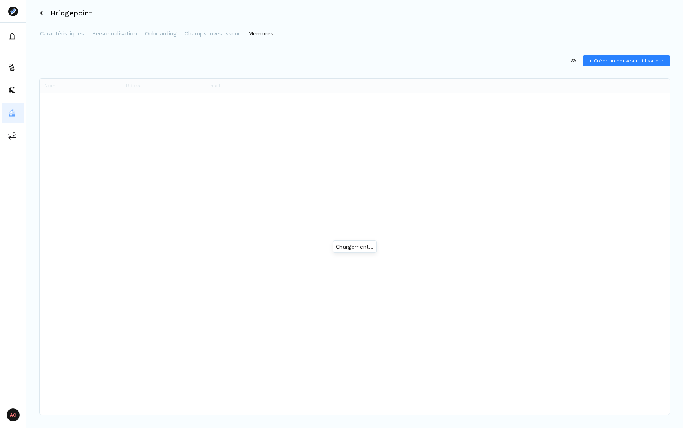
click at [222, 38] on button "Champs investisseur" at bounding box center [212, 34] width 57 height 16
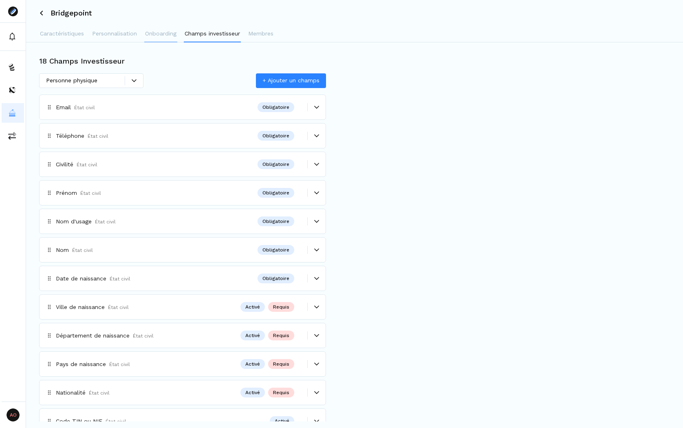
click at [159, 36] on p "Onboarding" at bounding box center [160, 33] width 31 height 9
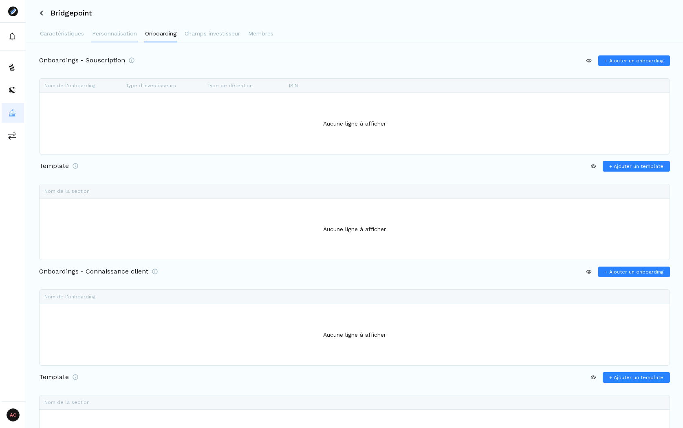
click at [116, 34] on p "Personnalisation" at bounding box center [114, 33] width 45 height 9
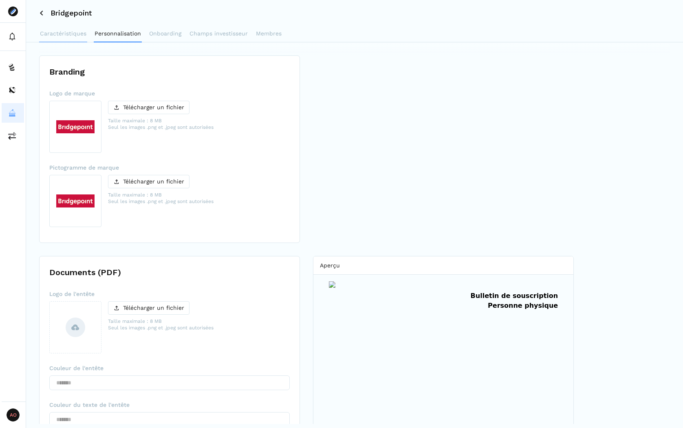
click at [62, 34] on p "Caractéristiques" at bounding box center [63, 33] width 46 height 9
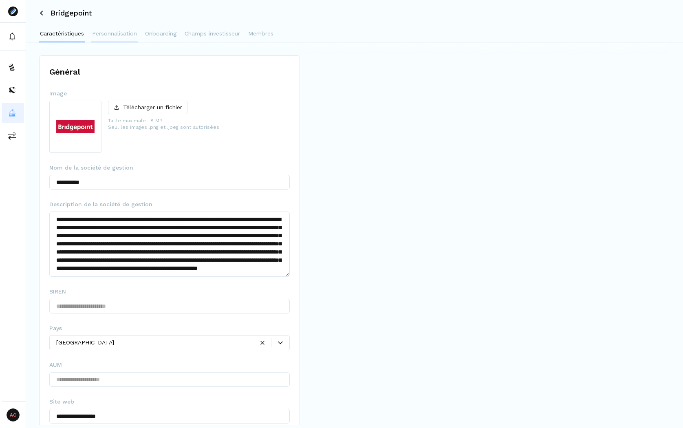
click at [112, 35] on p "Personnalisation" at bounding box center [114, 33] width 45 height 9
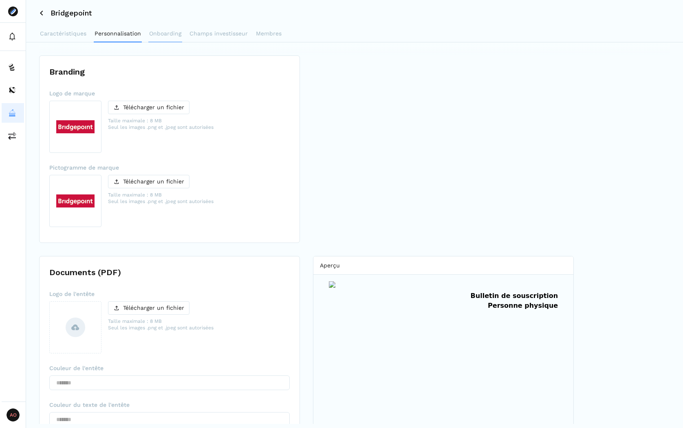
click at [163, 35] on p "Onboarding" at bounding box center [165, 33] width 32 height 9
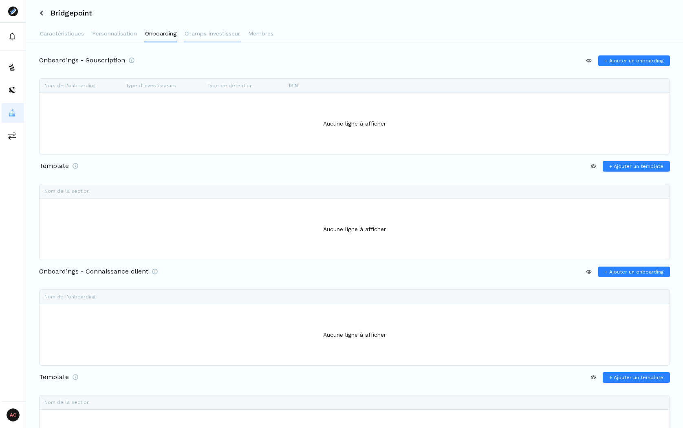
click at [209, 36] on p "Champs investisseur" at bounding box center [212, 33] width 55 height 9
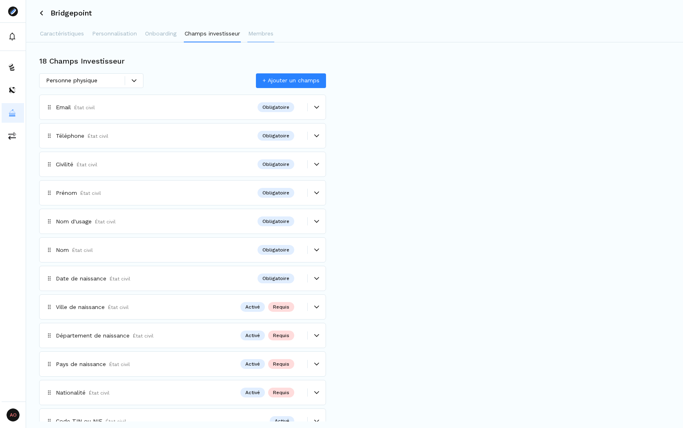
click at [258, 38] on button "Membres" at bounding box center [260, 34] width 27 height 16
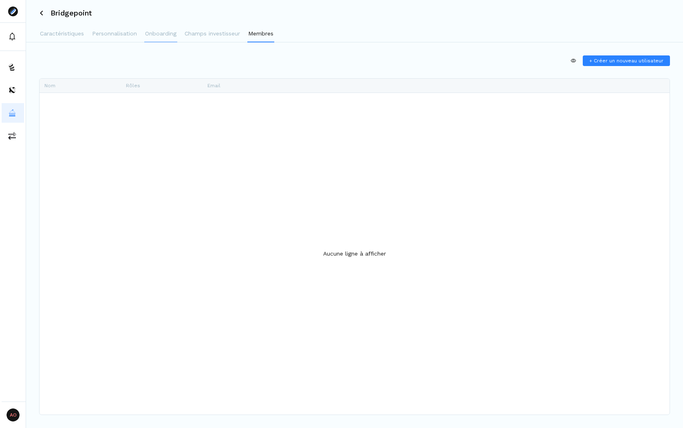
click at [159, 36] on p "Onboarding" at bounding box center [160, 33] width 31 height 9
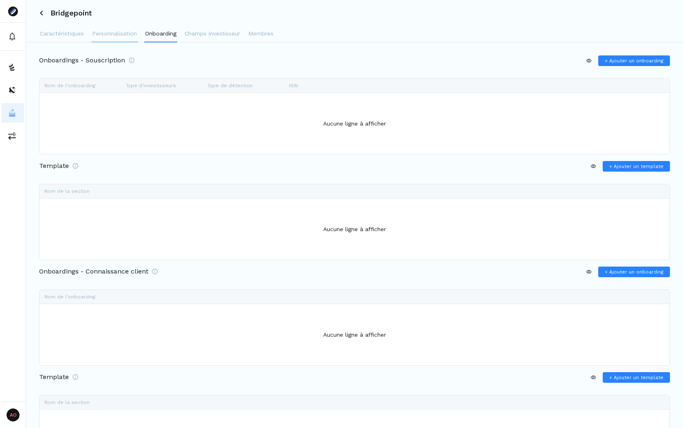
click at [122, 34] on p "Personnalisation" at bounding box center [114, 33] width 45 height 9
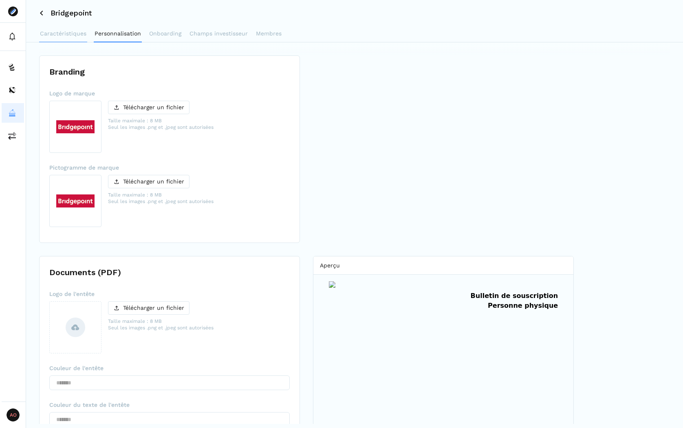
click at [75, 36] on p "Caractéristiques" at bounding box center [63, 33] width 46 height 9
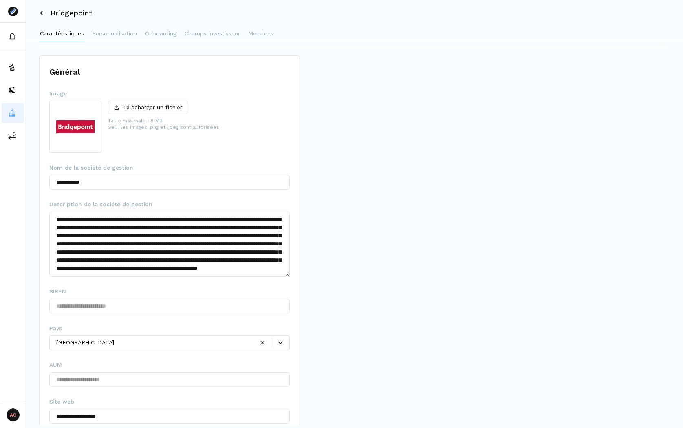
click at [43, 11] on icon at bounding box center [41, 13] width 5 height 5
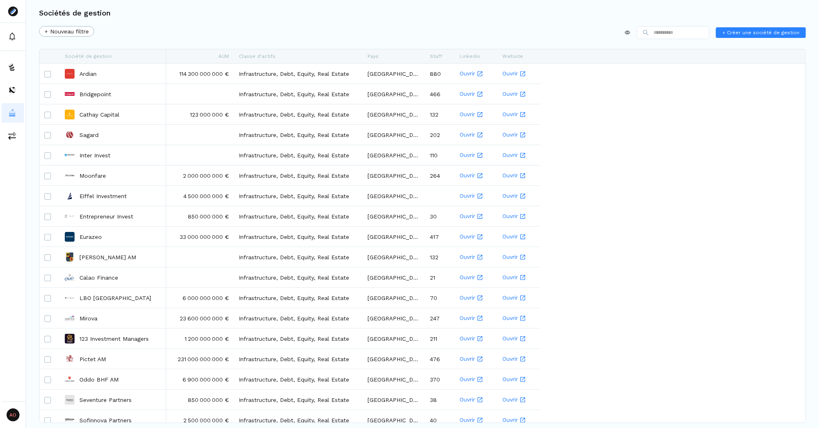
click at [287, 31] on div "+ Nouveau filtre + Créer une société de gestion" at bounding box center [422, 34] width 767 height 16
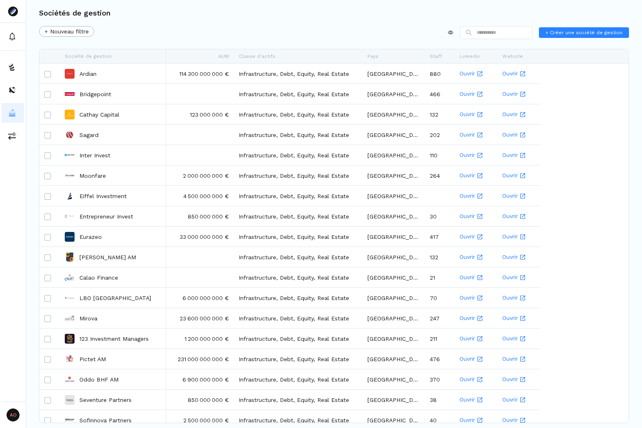
click at [274, 26] on div "+ Nouveau filtre + Créer une société de gestion" at bounding box center [334, 34] width 590 height 16
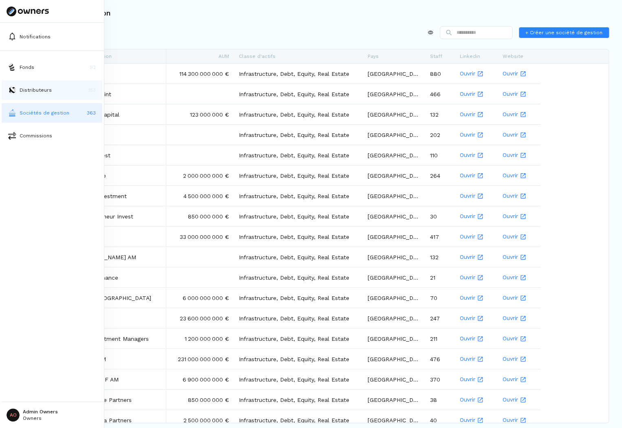
click at [14, 88] on img at bounding box center [12, 90] width 8 height 8
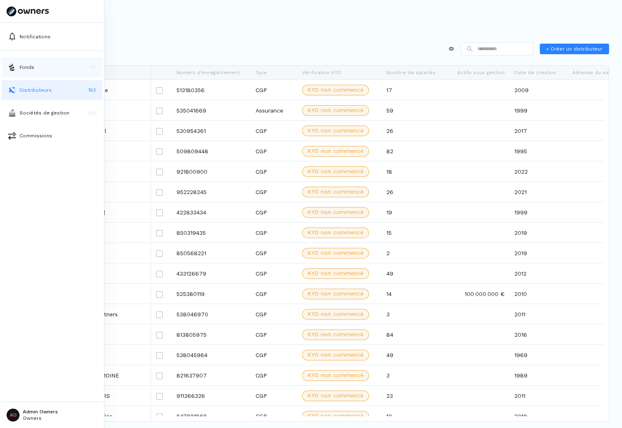
click at [15, 66] on img at bounding box center [12, 67] width 8 height 8
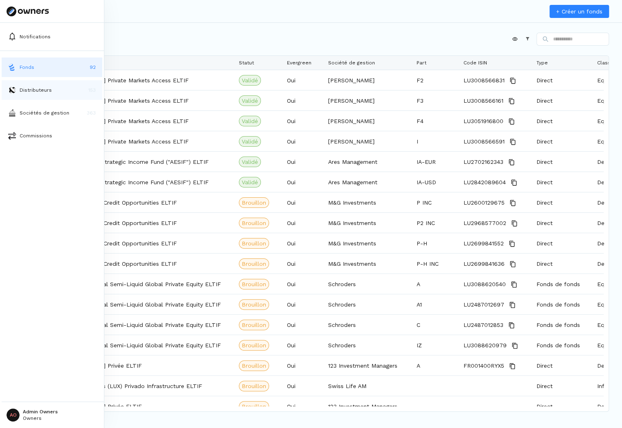
click at [21, 88] on p "Distributeurs" at bounding box center [36, 89] width 32 height 7
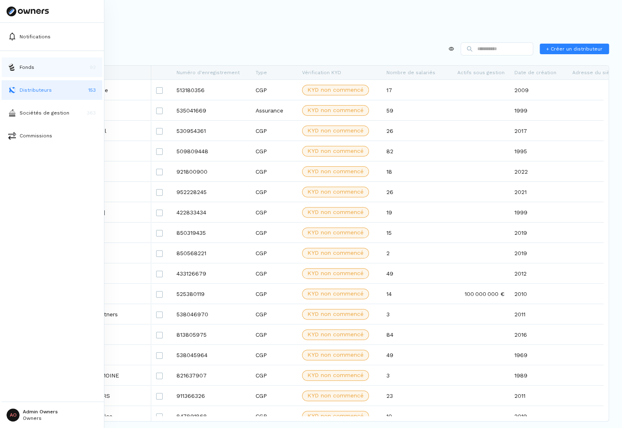
click at [21, 68] on p "Fonds" at bounding box center [27, 67] width 15 height 7
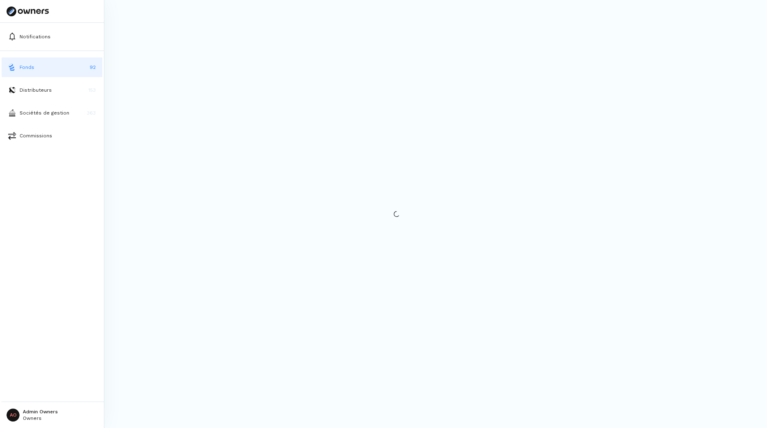
click at [5, 70] on button "Fonds 92" at bounding box center [52, 67] width 101 height 20
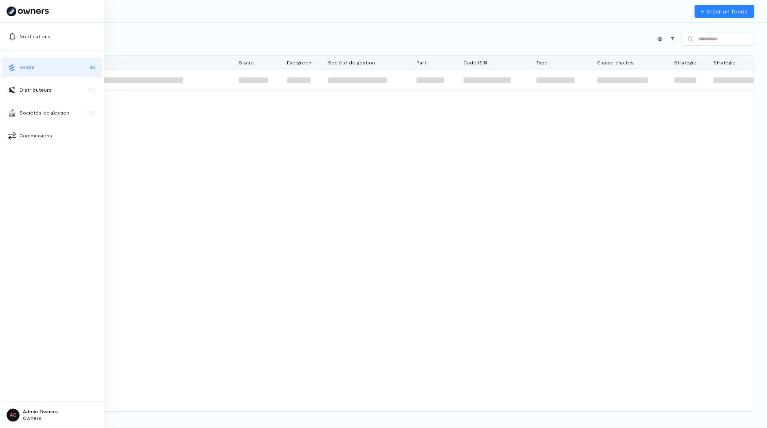
click at [10, 67] on img at bounding box center [12, 67] width 8 height 8
click at [19, 94] on button "Distributeurs 153" at bounding box center [52, 90] width 101 height 20
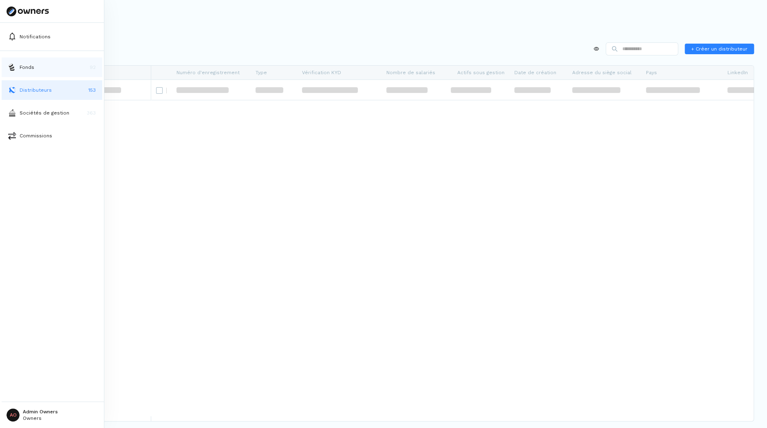
click at [22, 70] on p "Fonds" at bounding box center [27, 67] width 15 height 7
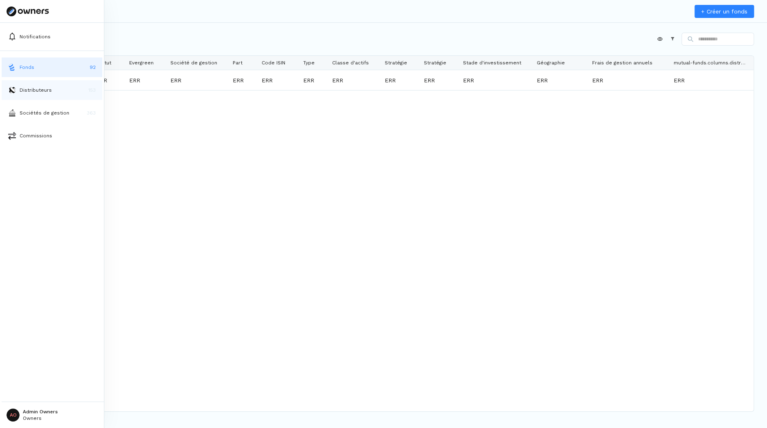
click at [18, 86] on button "Distributeurs 153" at bounding box center [52, 90] width 101 height 20
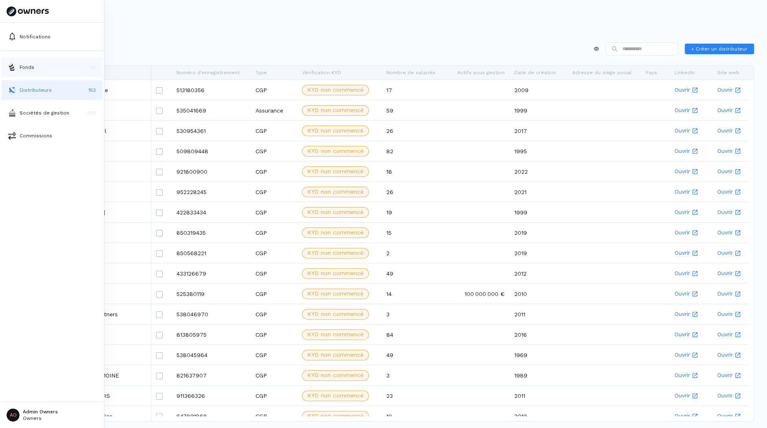
click at [22, 69] on p "Fonds" at bounding box center [27, 67] width 15 height 7
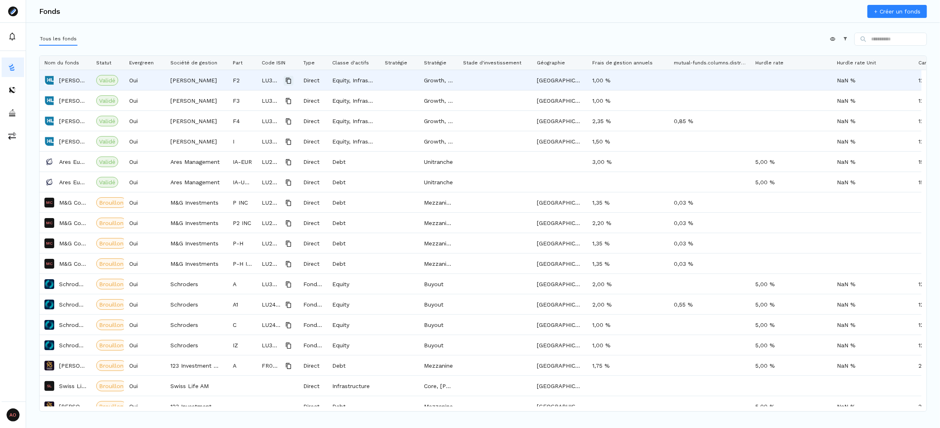
click at [290, 80] on icon "Copy" at bounding box center [288, 80] width 5 height 6
click at [289, 81] on icon "Copy" at bounding box center [288, 80] width 7 height 7
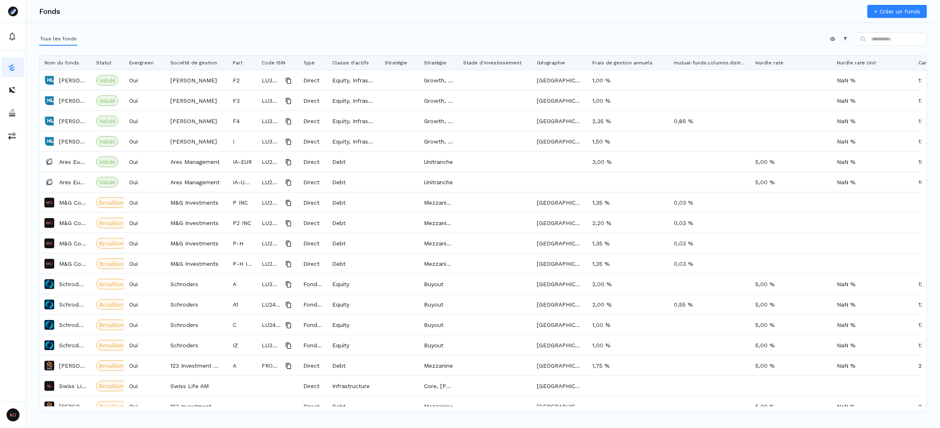
click at [288, 43] on div "Appliquer Constructeur" at bounding box center [482, 41] width 887 height 16
drag, startPoint x: 114, startPoint y: 44, endPoint x: 44, endPoint y: 36, distance: 70.1
click at [44, 36] on div "Appliquer Constructeur" at bounding box center [482, 41] width 887 height 16
drag, startPoint x: 75, startPoint y: 13, endPoint x: 49, endPoint y: 13, distance: 26.5
click at [49, 13] on div "Fonds + Créer un fonds" at bounding box center [483, 11] width 914 height 23
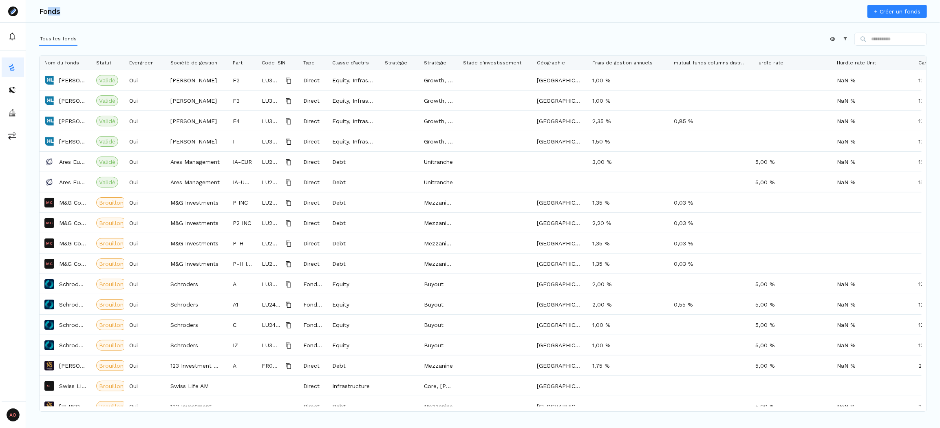
click at [49, 13] on h3 "Fonds" at bounding box center [49, 11] width 21 height 7
click at [67, 11] on div "Fonds + Créer un fonds" at bounding box center [483, 11] width 914 height 23
drag, startPoint x: 73, startPoint y: 11, endPoint x: 44, endPoint y: 12, distance: 29.4
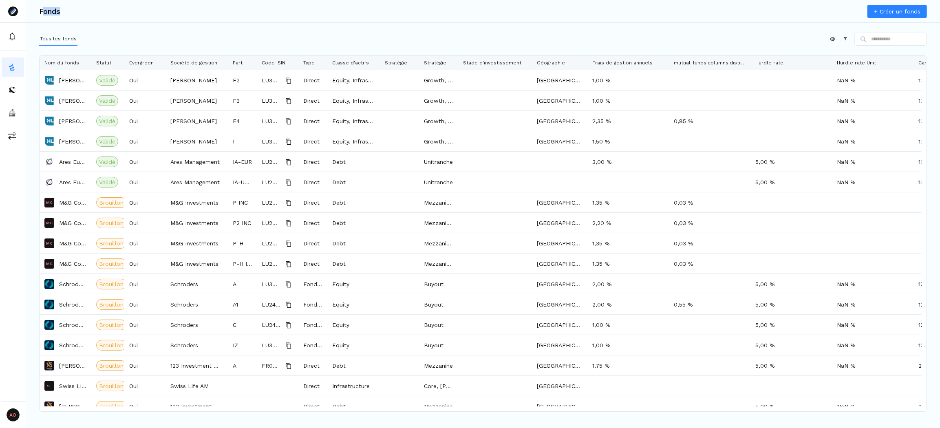
click at [44, 12] on div "Fonds + Créer un fonds" at bounding box center [483, 11] width 914 height 23
click at [44, 12] on h3 "Fonds" at bounding box center [49, 11] width 21 height 7
click at [52, 12] on h3 "Fonds" at bounding box center [49, 11] width 21 height 7
click at [56, 11] on h3 "Fonds" at bounding box center [49, 11] width 21 height 7
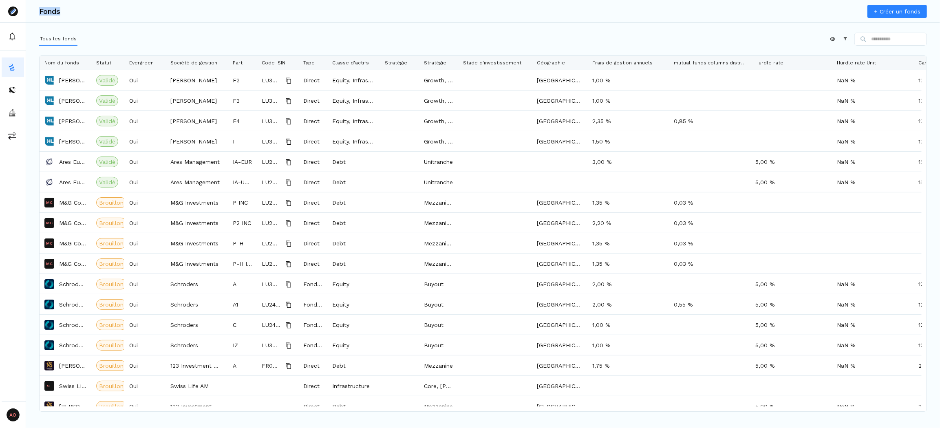
click at [56, 11] on h3 "Fonds" at bounding box center [49, 11] width 21 height 7
click at [44, 11] on h3 "Fonds" at bounding box center [49, 11] width 21 height 7
drag, startPoint x: 39, startPoint y: 11, endPoint x: 70, endPoint y: 13, distance: 31.0
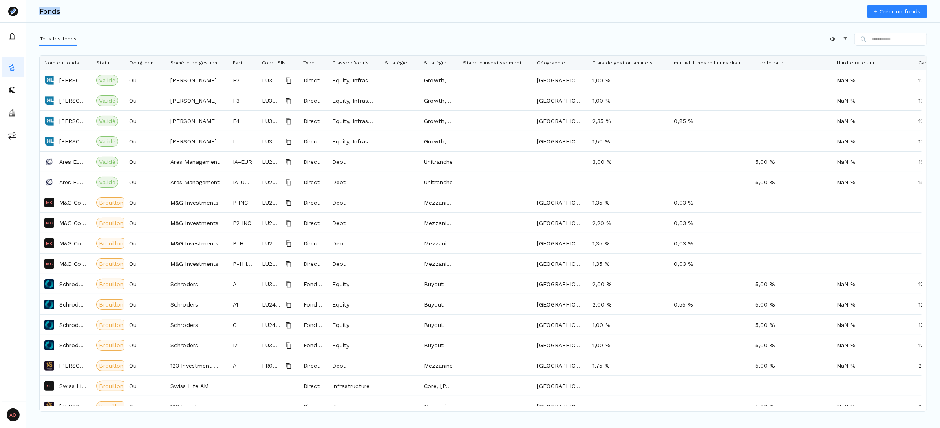
click at [70, 13] on div "Fonds + Créer un fonds" at bounding box center [483, 11] width 914 height 23
click at [60, 11] on h3 "Fonds" at bounding box center [49, 11] width 21 height 7
drag, startPoint x: 40, startPoint y: 11, endPoint x: 52, endPoint y: 13, distance: 11.9
click at [50, 13] on h3 "Fonds" at bounding box center [49, 11] width 21 height 7
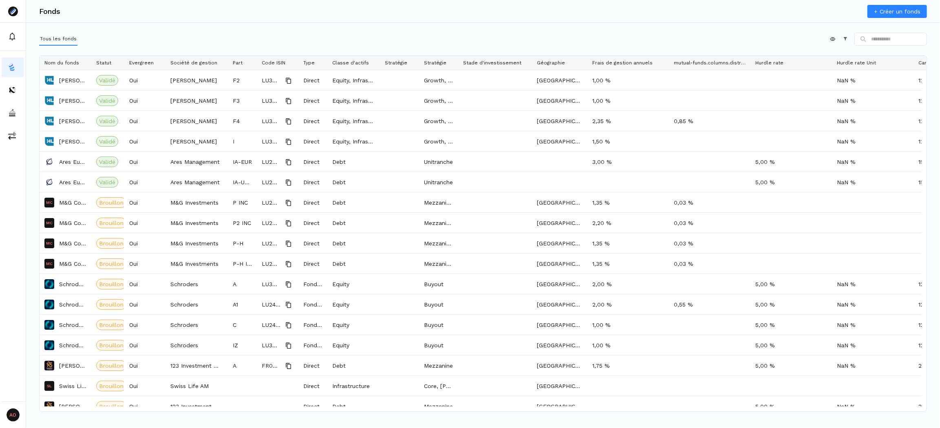
click at [52, 13] on h3 "Fonds" at bounding box center [49, 11] width 21 height 7
click at [50, 13] on h3 "Fonds" at bounding box center [49, 11] width 21 height 7
drag, startPoint x: 39, startPoint y: 11, endPoint x: 56, endPoint y: 11, distance: 16.7
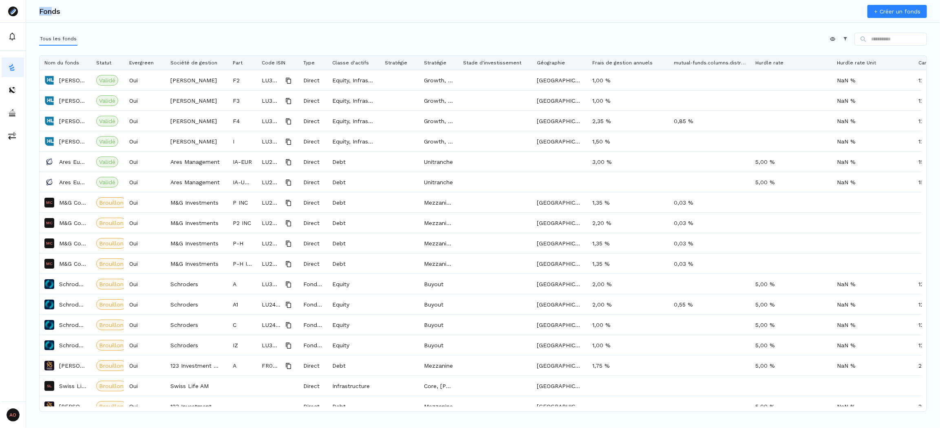
click at [56, 11] on h3 "Fonds" at bounding box center [49, 11] width 21 height 7
click at [48, 10] on h3 "Fonds" at bounding box center [49, 11] width 21 height 7
click at [43, 10] on h3 "Fonds" at bounding box center [49, 11] width 21 height 7
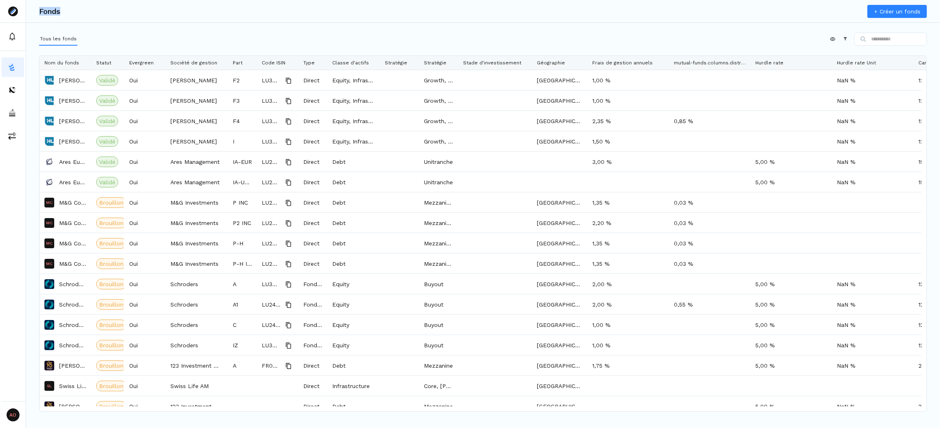
click at [43, 10] on h3 "Fonds" at bounding box center [49, 11] width 21 height 7
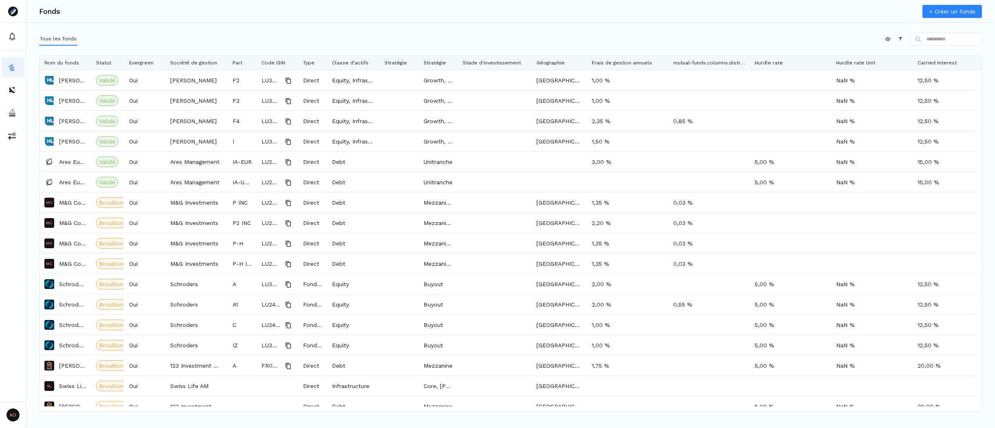
click at [106, 37] on div "Appliquer Constructeur" at bounding box center [510, 41] width 943 height 16
drag, startPoint x: 73, startPoint y: 13, endPoint x: 45, endPoint y: 8, distance: 28.1
click at [45, 8] on div "Fonds + Créer un fonds" at bounding box center [510, 11] width 969 height 23
click at [48, 8] on h3 "Fonds" at bounding box center [49, 11] width 21 height 7
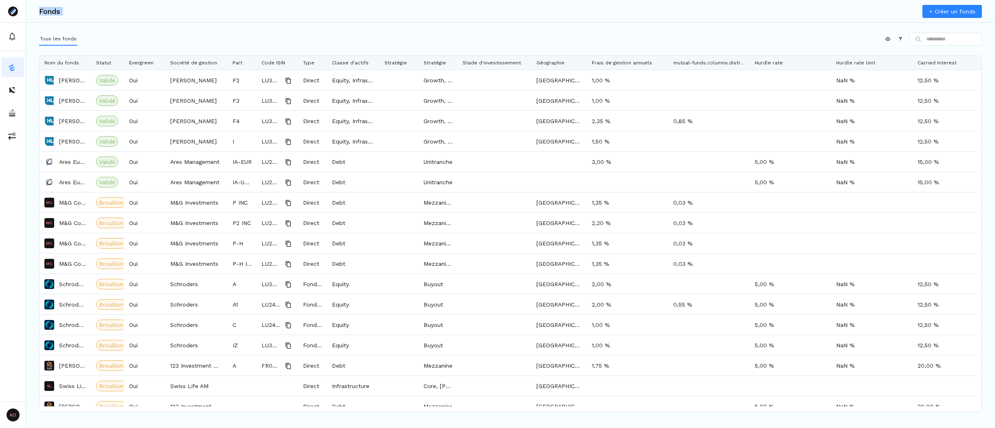
click at [48, 8] on h3 "Fonds" at bounding box center [49, 11] width 21 height 7
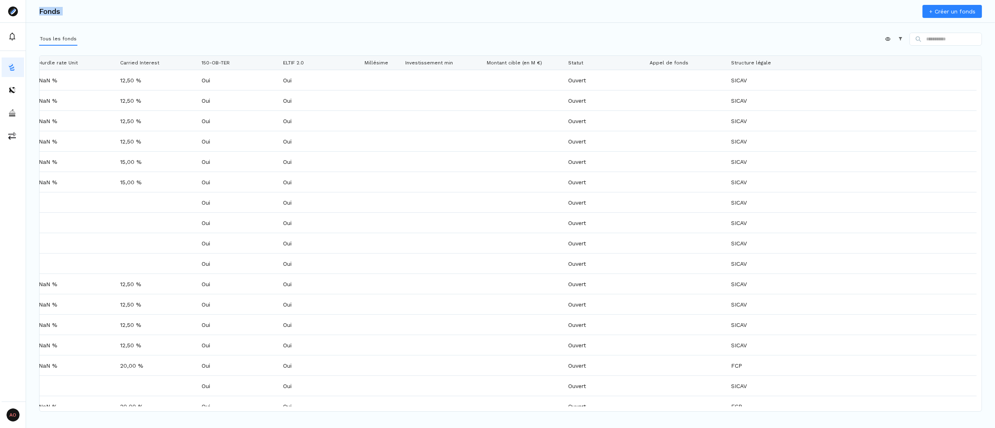
scroll to position [0, 1003]
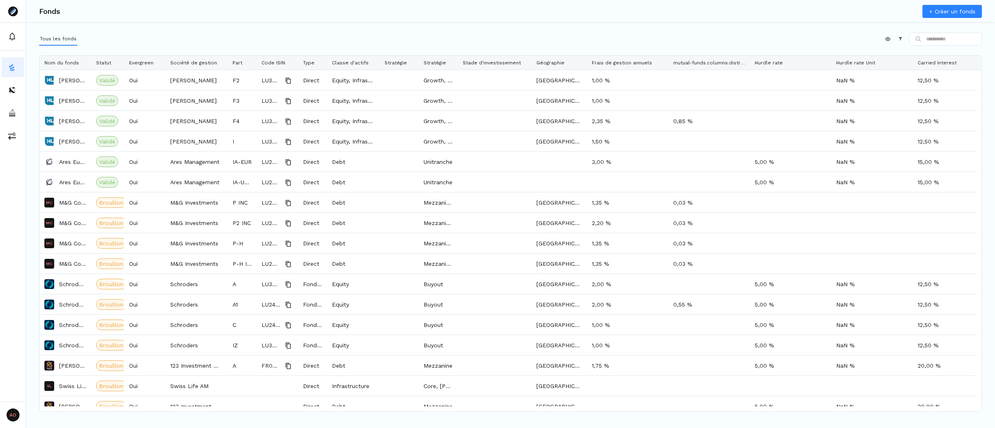
click at [97, 41] on div "Appliquer Constructeur" at bounding box center [510, 41] width 943 height 16
drag, startPoint x: 108, startPoint y: 41, endPoint x: 45, endPoint y: 40, distance: 62.8
click at [45, 40] on div "Appliquer Constructeur" at bounding box center [510, 41] width 943 height 16
click at [104, 40] on div "Appliquer Constructeur" at bounding box center [510, 41] width 943 height 16
drag, startPoint x: 73, startPoint y: 12, endPoint x: 48, endPoint y: 11, distance: 25.7
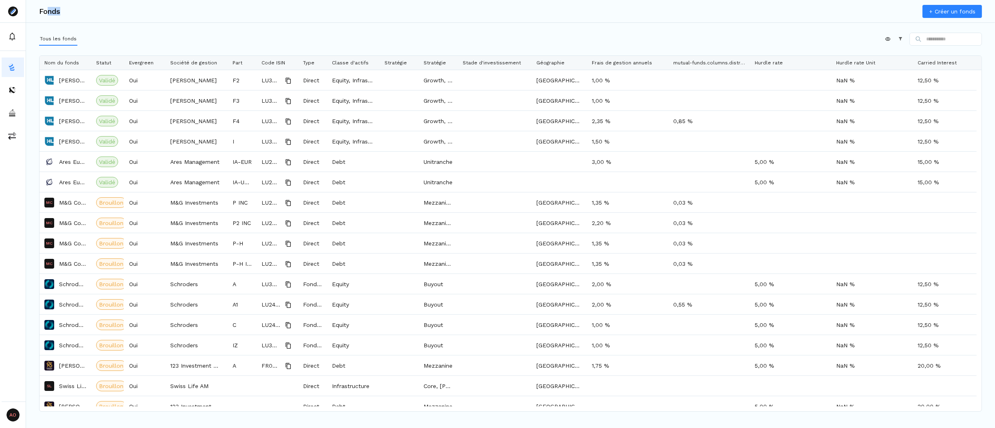
click at [48, 11] on div "Fonds + Créer un fonds" at bounding box center [510, 11] width 969 height 23
click at [48, 11] on h3 "Fonds" at bounding box center [49, 11] width 21 height 7
click at [67, 9] on div "Fonds + Créer un fonds" at bounding box center [510, 11] width 969 height 23
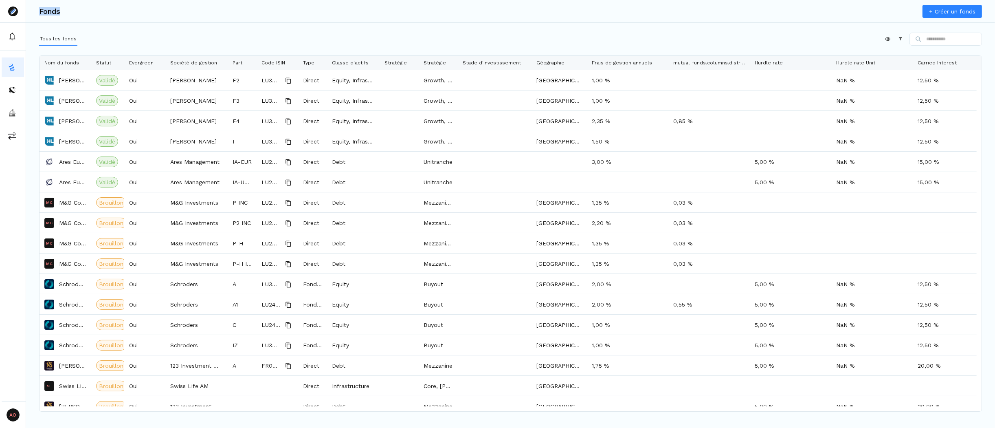
drag, startPoint x: 75, startPoint y: 9, endPoint x: 41, endPoint y: 9, distance: 33.8
click at [41, 9] on div "Fonds + Créer un fonds" at bounding box center [510, 11] width 969 height 23
click at [41, 9] on h3 "Fonds" at bounding box center [49, 11] width 21 height 7
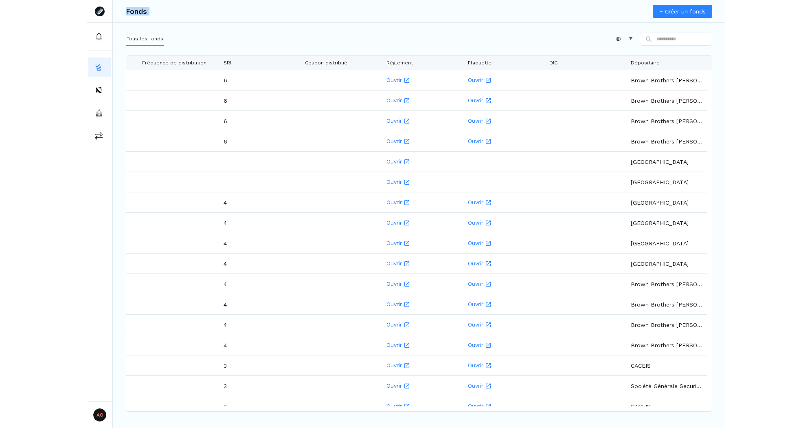
scroll to position [0, 0]
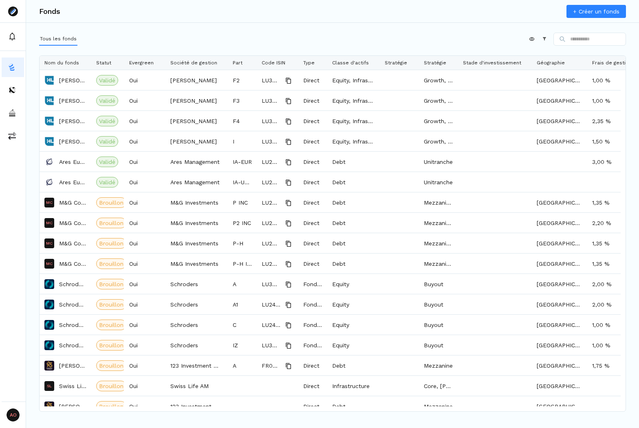
click at [93, 42] on div "Appliquer Constructeur" at bounding box center [332, 41] width 587 height 16
drag, startPoint x: 102, startPoint y: 41, endPoint x: 49, endPoint y: 35, distance: 52.8
click at [49, 35] on div "Appliquer Constructeur" at bounding box center [332, 41] width 587 height 16
click at [92, 38] on div "Appliquer Constructeur" at bounding box center [332, 41] width 587 height 16
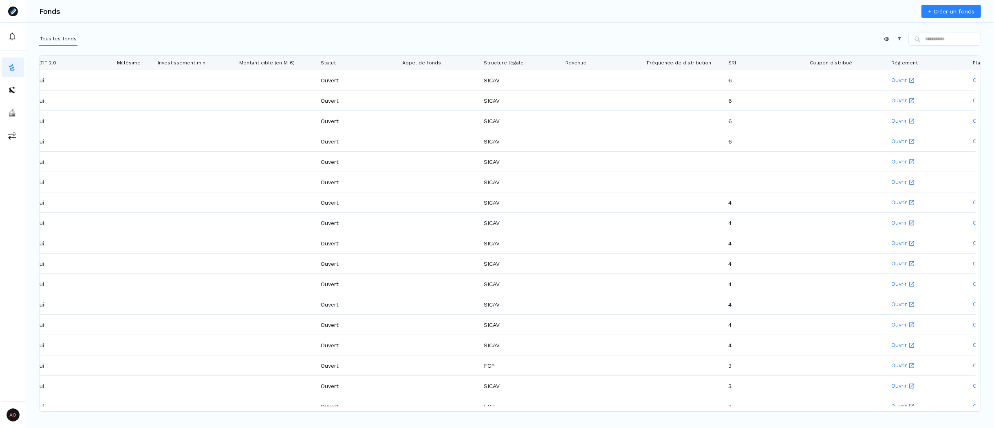
scroll to position [0, 991]
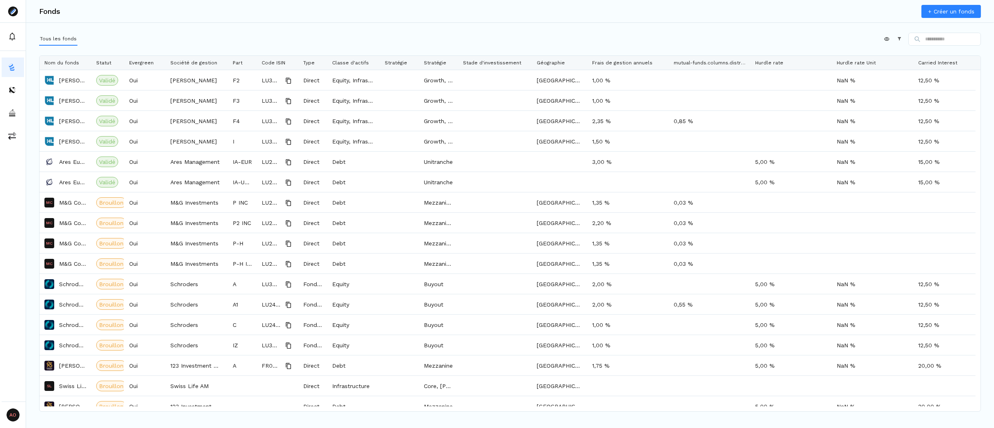
click at [201, 37] on div "Appliquer Constructeur" at bounding box center [510, 41] width 942 height 16
drag, startPoint x: 113, startPoint y: 42, endPoint x: 41, endPoint y: 46, distance: 72.2
click at [41, 46] on div "Appliquer Constructeur" at bounding box center [510, 41] width 942 height 16
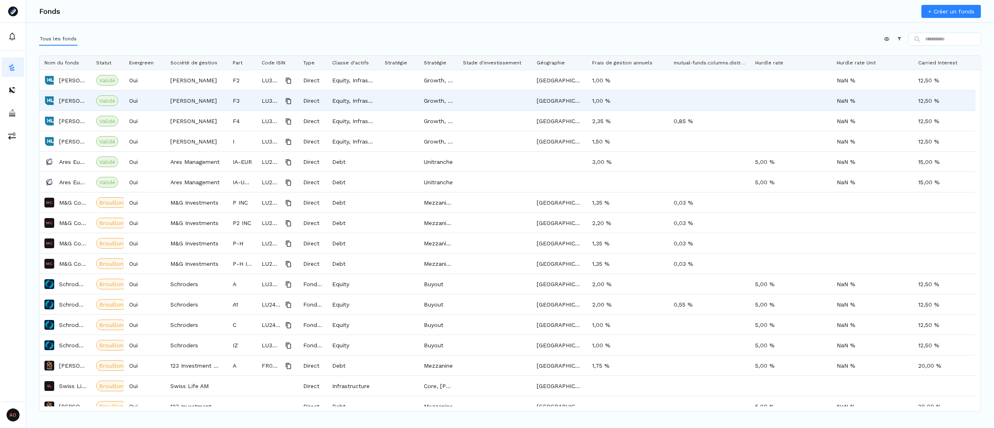
click at [73, 101] on p "Hamilton Lane Private Markets Access ELTIF" at bounding box center [72, 101] width 27 height 8
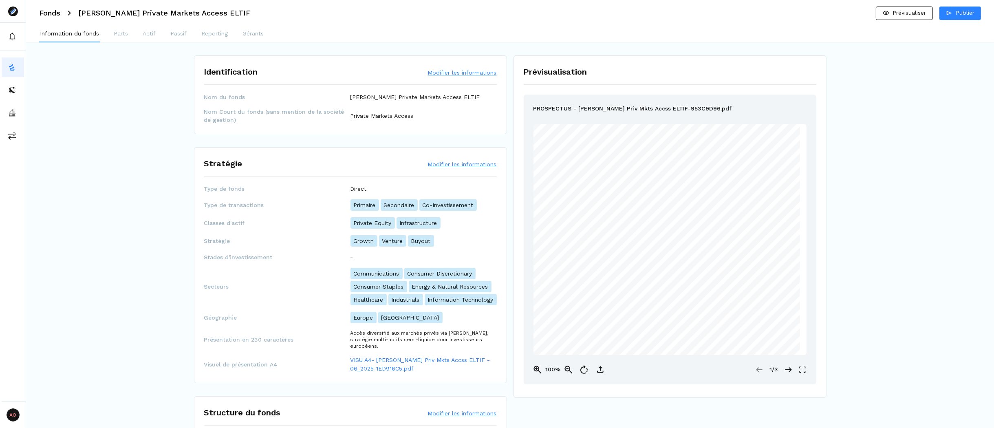
click at [54, 11] on h3 "Fonds" at bounding box center [49, 12] width 21 height 7
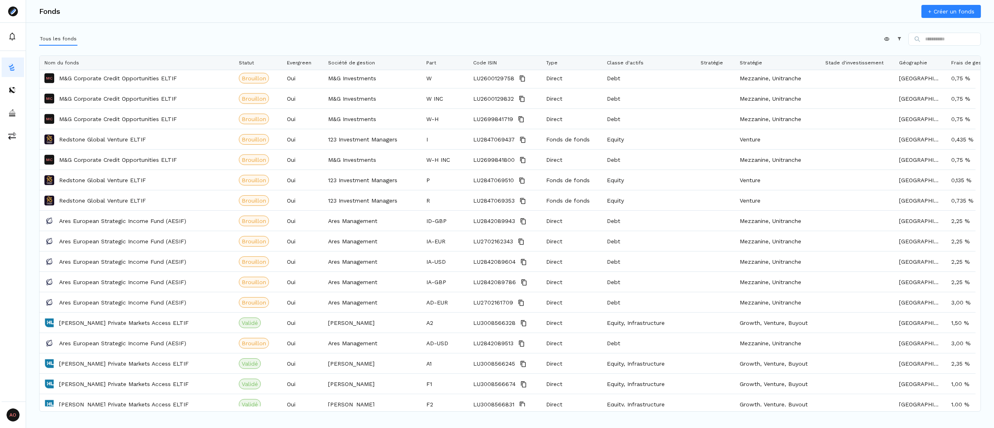
scroll to position [1604, 0]
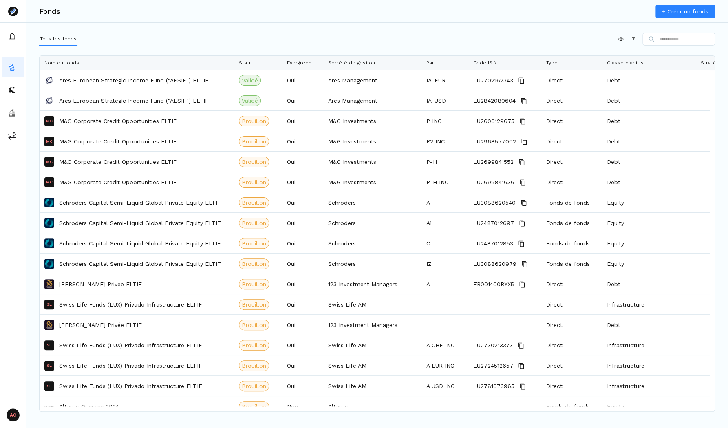
click at [507, 24] on div "Fonds + Créer un fonds Tous les fonds Appliquer Constructeur Faites glisser ici…" at bounding box center [377, 214] width 702 height 428
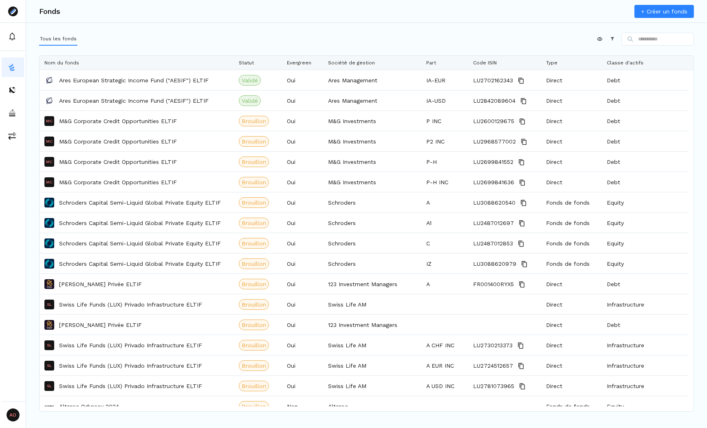
click at [200, 37] on div "Appliquer Constructeur" at bounding box center [366, 41] width 655 height 16
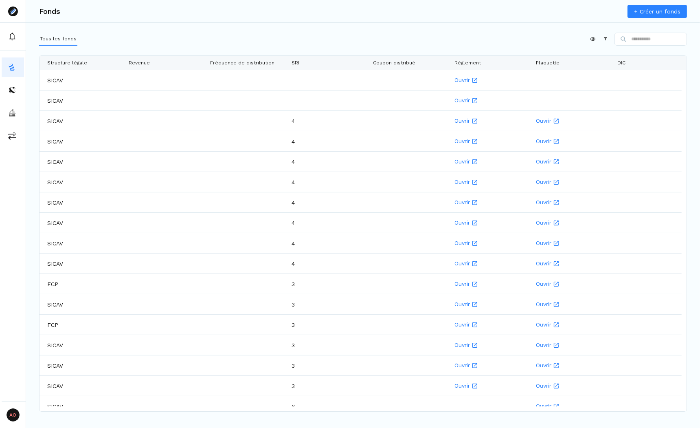
scroll to position [0, 1797]
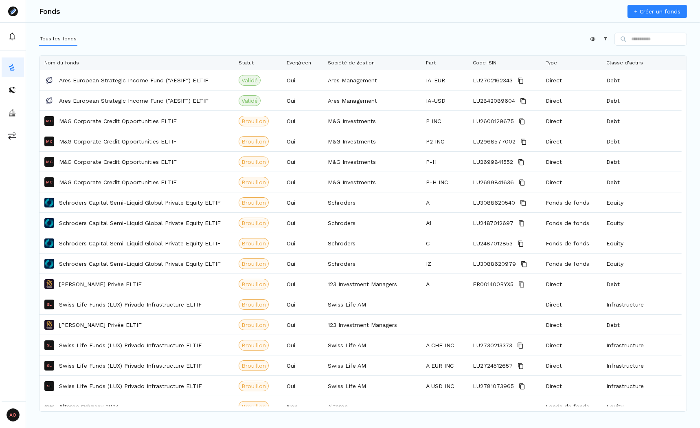
click at [303, 26] on div "Fonds + Créer un fonds Tous les fonds Appliquer Constructeur Faites glisser ici…" at bounding box center [363, 214] width 674 height 428
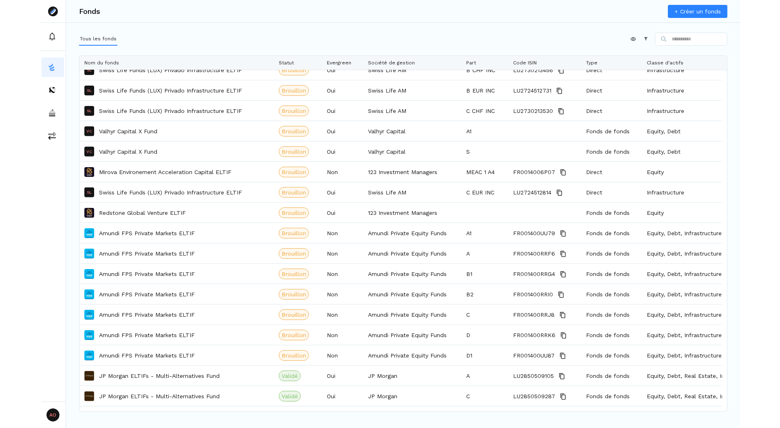
scroll to position [0, 0]
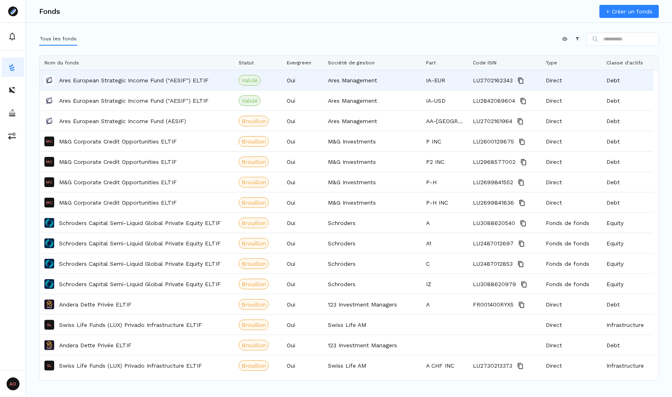
click at [97, 83] on p "Ares European Strategic Income Fund ("AESIF") ELTIF" at bounding box center [134, 80] width 150 height 8
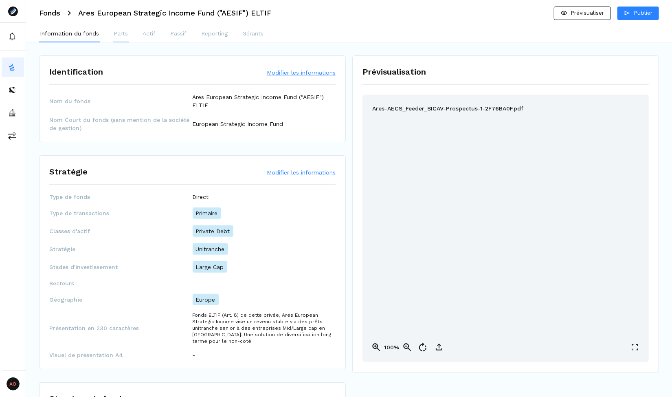
click at [118, 34] on p "Parts" at bounding box center [121, 33] width 14 height 9
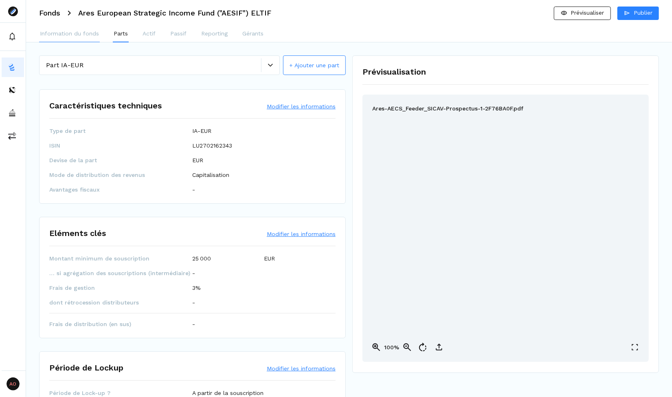
click at [88, 34] on p "Information du fonds" at bounding box center [69, 33] width 59 height 9
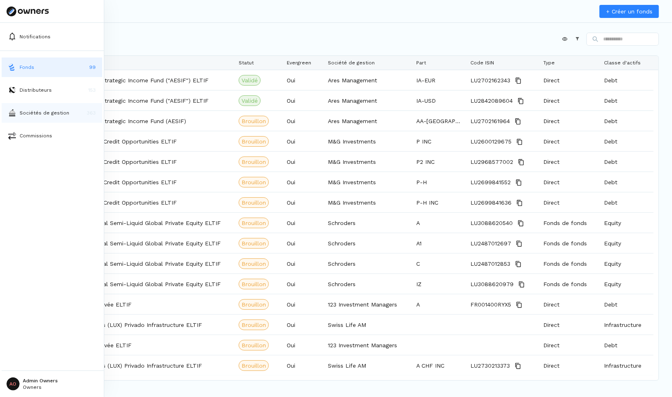
click at [43, 112] on p "Sociétés de gestion" at bounding box center [45, 112] width 50 height 7
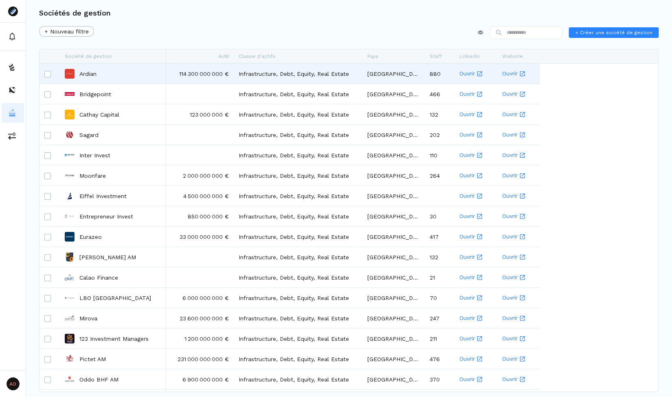
click at [89, 73] on p "Ardian" at bounding box center [87, 74] width 17 height 8
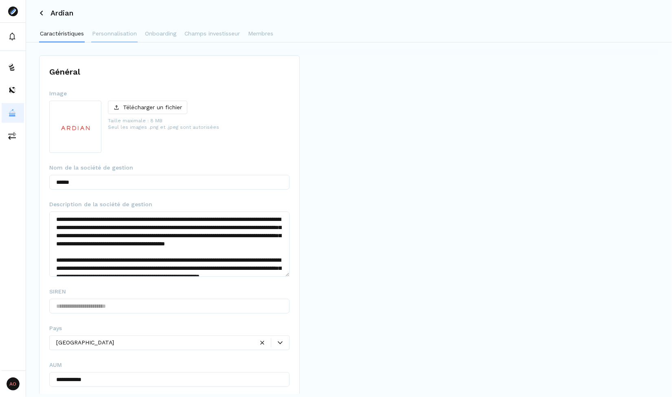
click at [119, 35] on p "Personnalisation" at bounding box center [114, 33] width 45 height 9
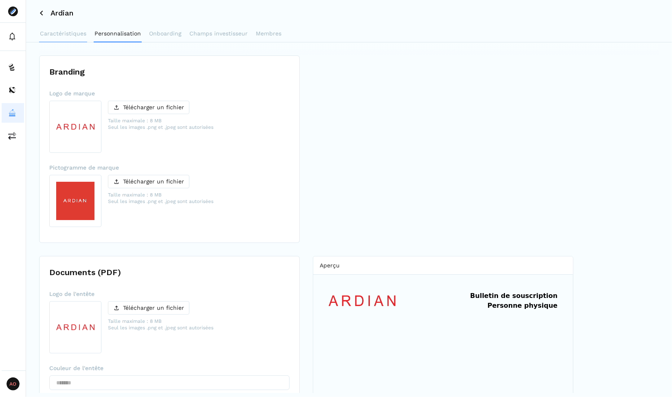
click at [70, 36] on p "Caractéristiques" at bounding box center [63, 33] width 46 height 9
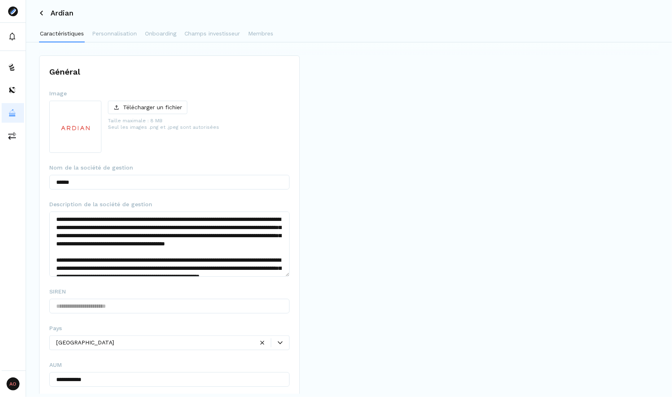
click at [106, 22] on div "Ardian" at bounding box center [349, 13] width 646 height 26
click at [109, 31] on p "Personnalisation" at bounding box center [114, 33] width 45 height 9
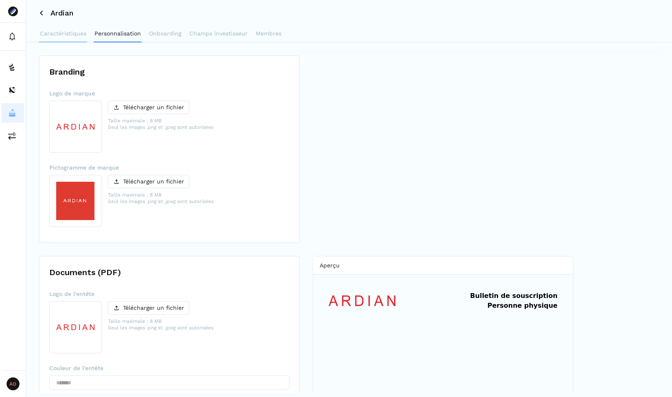
click at [75, 36] on p "Caractéristiques" at bounding box center [63, 33] width 46 height 9
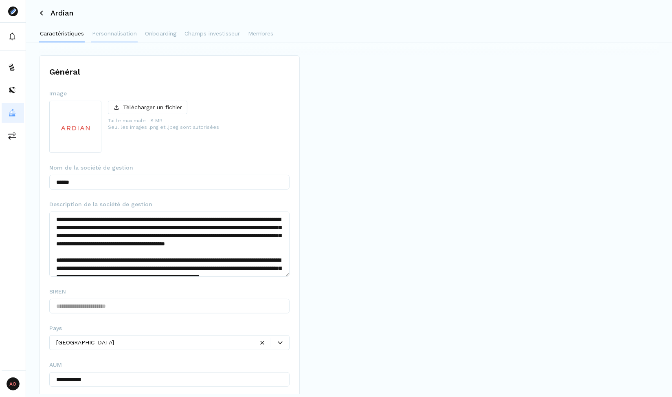
click at [115, 36] on p "Personnalisation" at bounding box center [114, 33] width 45 height 9
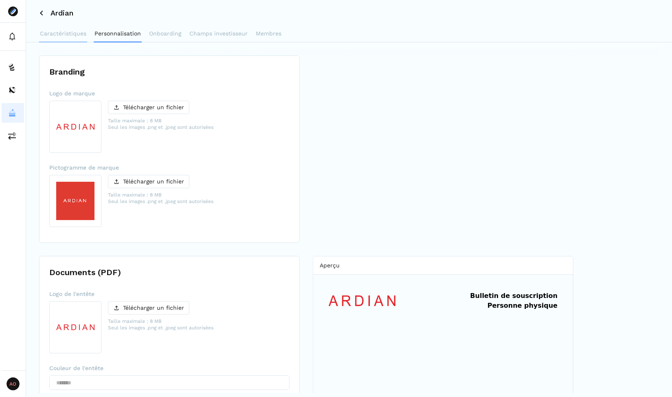
click at [67, 40] on button "Caractéristiques" at bounding box center [63, 34] width 48 height 16
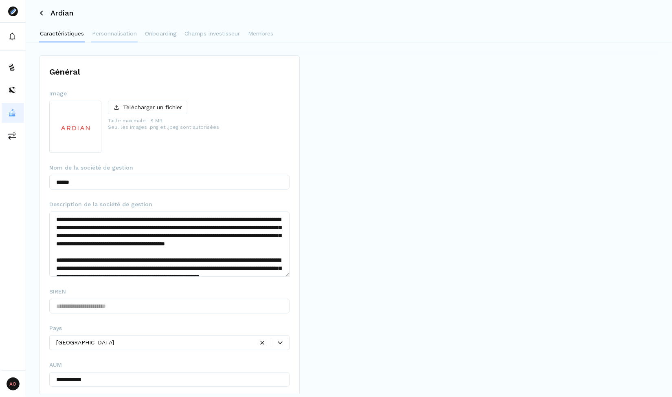
click at [103, 38] on button "Personnalisation" at bounding box center [114, 34] width 46 height 16
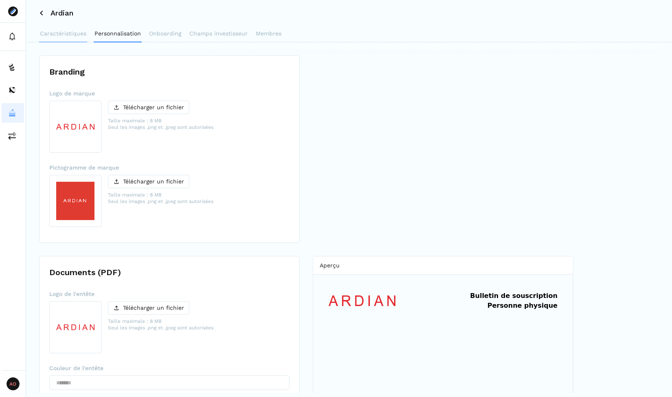
click at [70, 40] on button "Caractéristiques" at bounding box center [63, 34] width 48 height 16
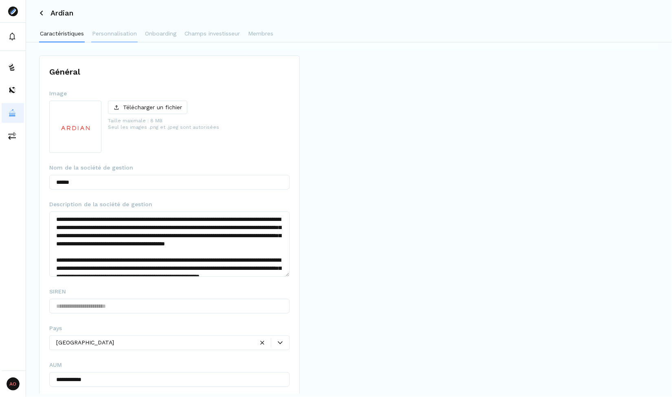
click at [119, 31] on p "Personnalisation" at bounding box center [114, 33] width 45 height 9
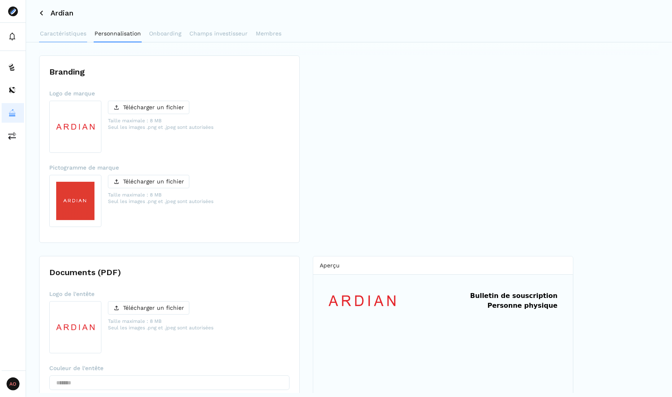
click at [79, 39] on button "Caractéristiques" at bounding box center [63, 34] width 48 height 16
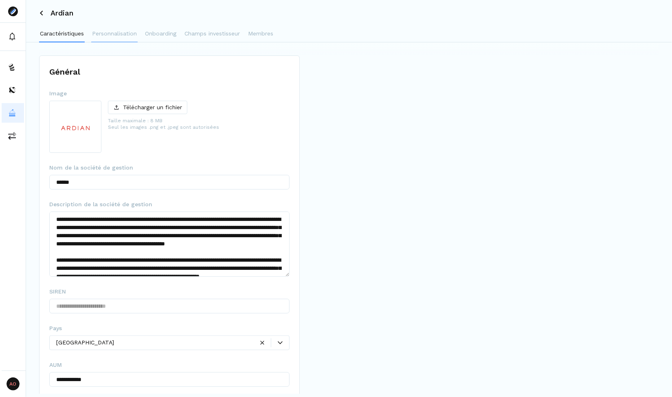
click at [124, 33] on p "Personnalisation" at bounding box center [114, 33] width 45 height 9
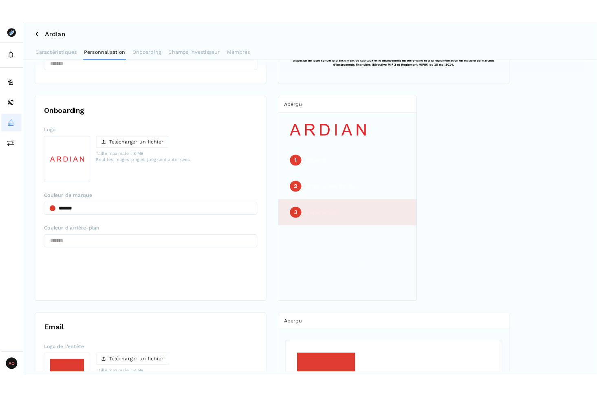
scroll to position [332, 0]
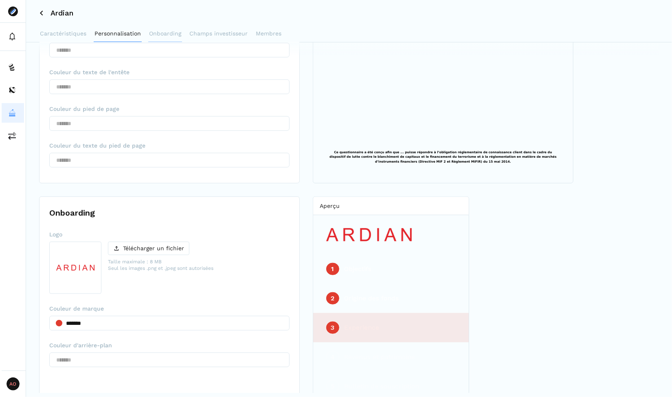
click at [167, 35] on p "Onboarding" at bounding box center [165, 33] width 32 height 9
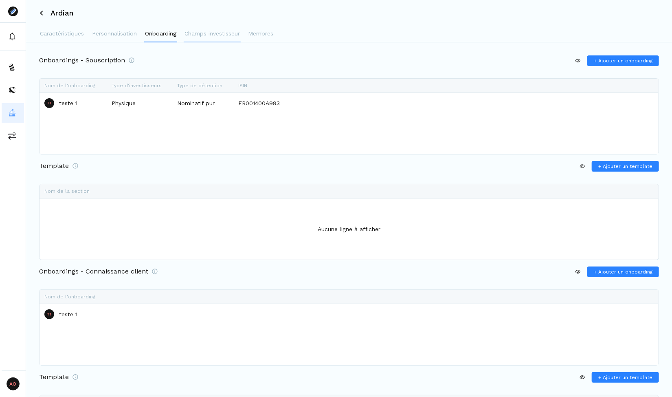
click at [205, 36] on p "Champs investisseur" at bounding box center [212, 33] width 55 height 9
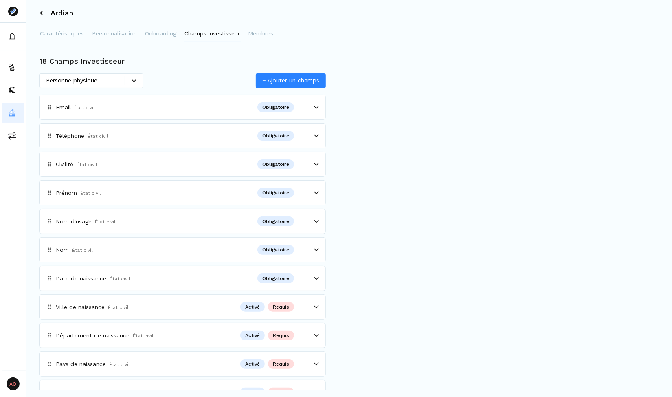
click at [167, 38] on p "Onboarding" at bounding box center [160, 33] width 31 height 9
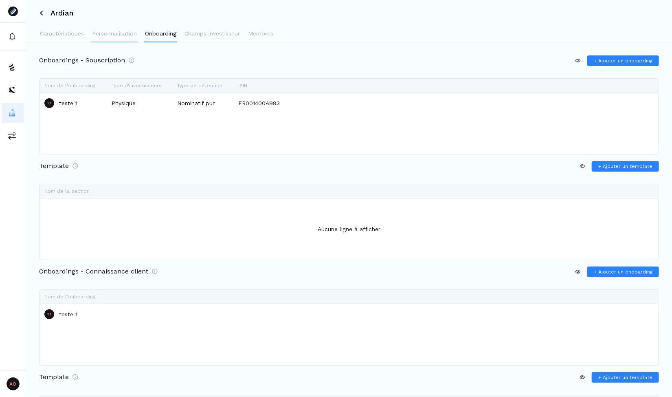
click at [119, 33] on p "Personnalisation" at bounding box center [114, 33] width 45 height 9
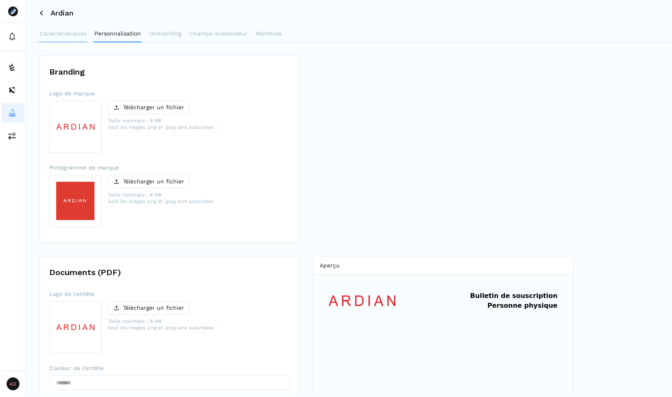
click at [57, 34] on p "Caractéristiques" at bounding box center [63, 33] width 46 height 9
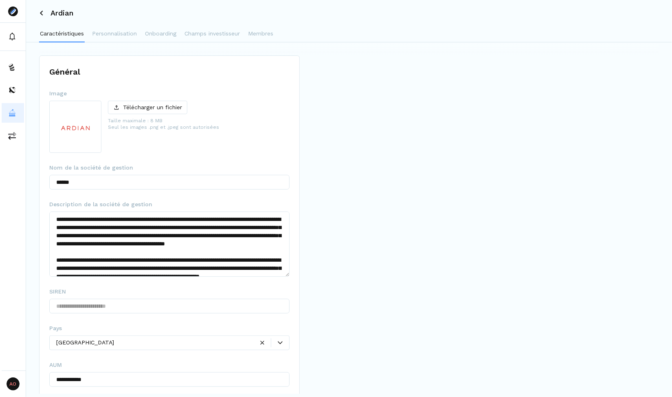
click at [41, 16] on div "Ardian" at bounding box center [349, 13] width 646 height 26
click at [42, 14] on icon at bounding box center [41, 13] width 3 height 5
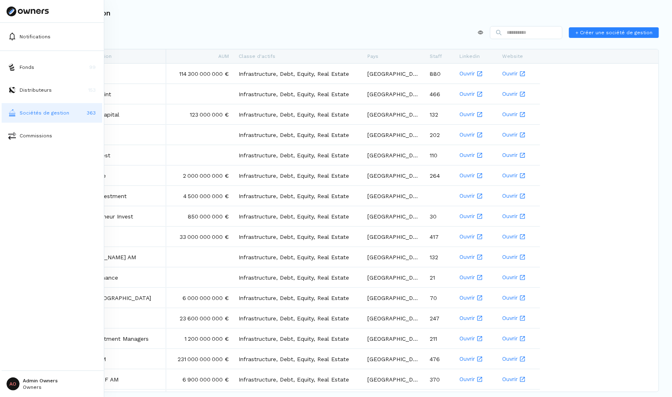
click at [10, 114] on img at bounding box center [12, 113] width 8 height 8
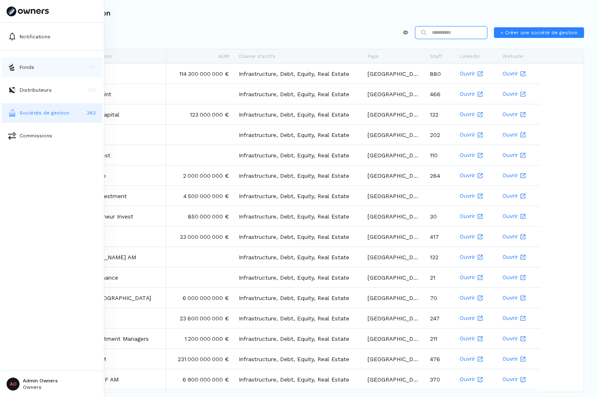
click at [21, 68] on p "Fonds" at bounding box center [27, 67] width 15 height 7
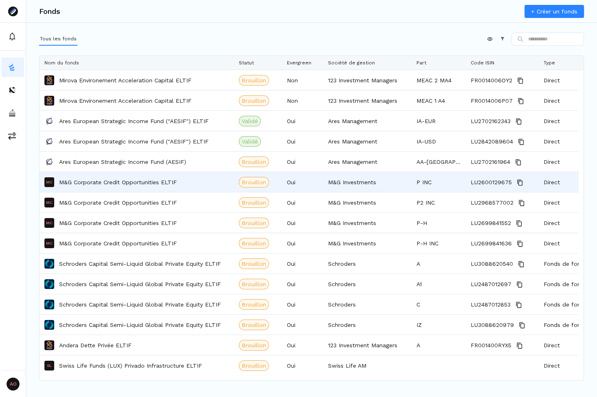
click at [124, 182] on p "M&G Corporate Credit Opportunities ELTIF" at bounding box center [118, 182] width 118 height 8
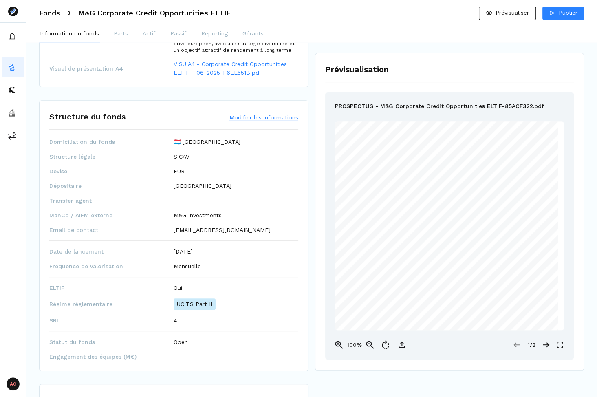
scroll to position [293, 0]
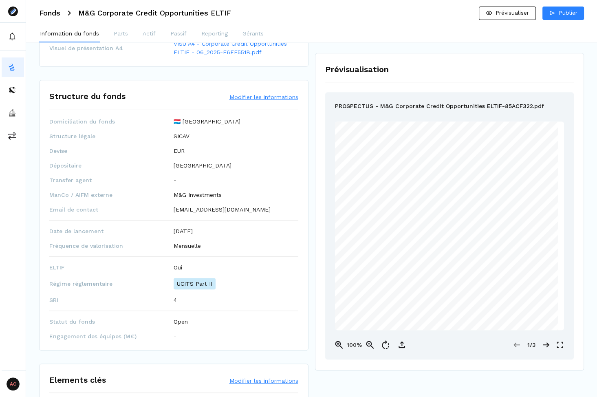
click at [280, 96] on button "Modifier les informations" at bounding box center [263, 97] width 69 height 8
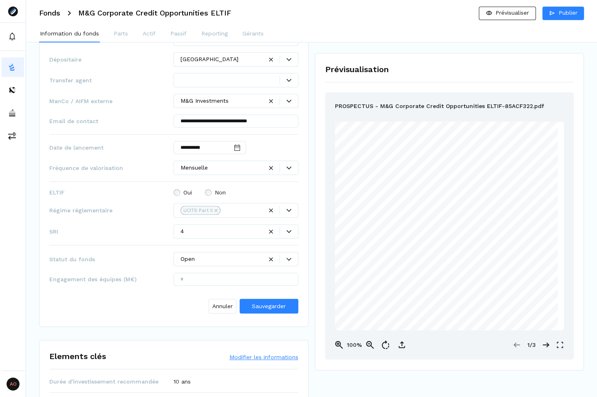
scroll to position [424, 0]
